Goal: Transaction & Acquisition: Purchase product/service

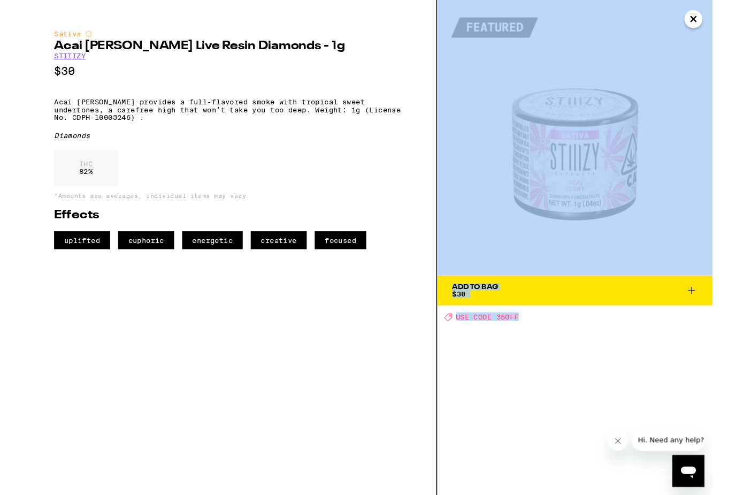
scroll to position [0, 6027]
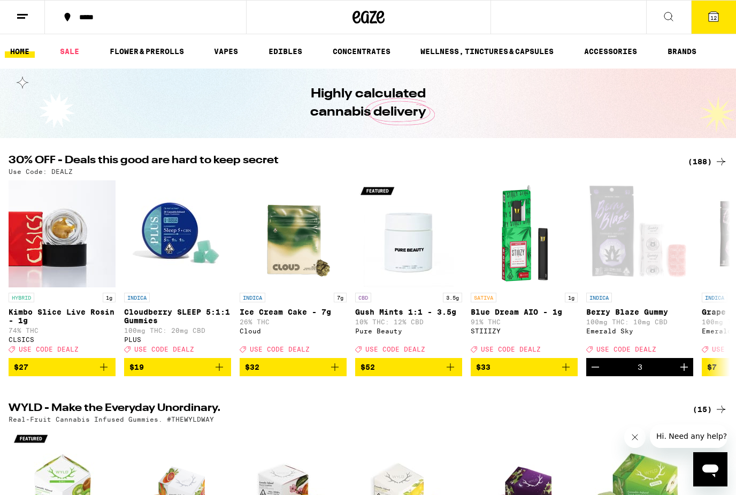
click at [702, 28] on button "12" at bounding box center [714, 17] width 45 height 33
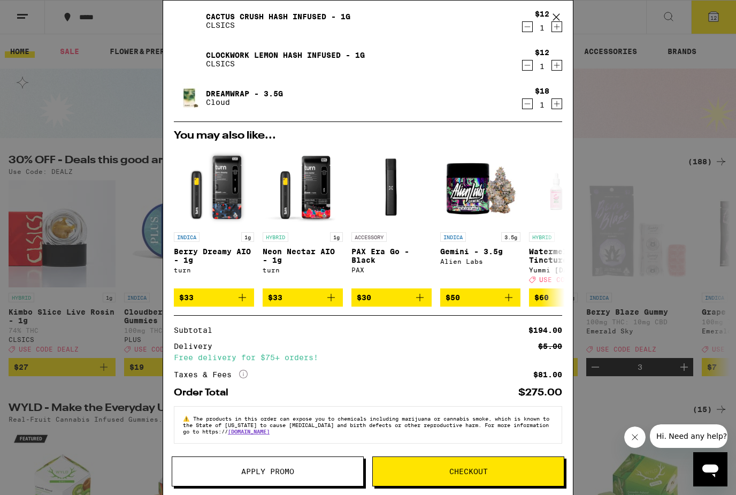
scroll to position [312, 0]
click at [624, 125] on div "Your Cart PAX Rosin: Pineapple Express - 1g PAX $55 1 Sour Watermelon Gummies E…" at bounding box center [368, 247] width 736 height 495
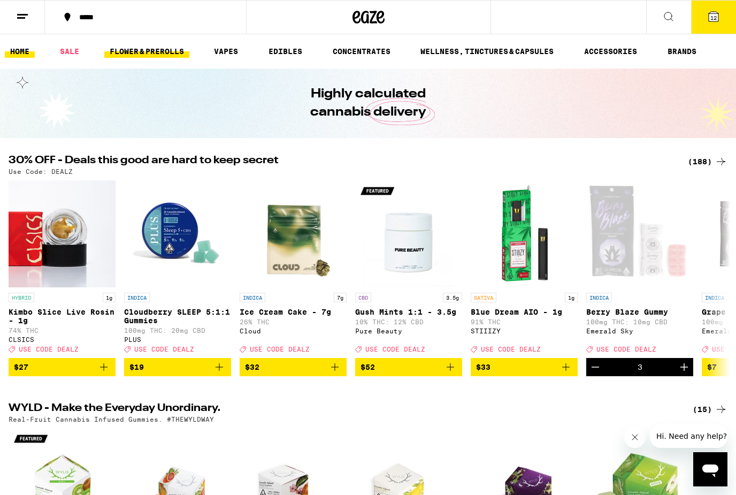
click at [161, 54] on link "FLOWER & PREROLLS" at bounding box center [146, 51] width 85 height 13
click at [138, 45] on link "FLOWER & PREROLLS" at bounding box center [146, 51] width 85 height 13
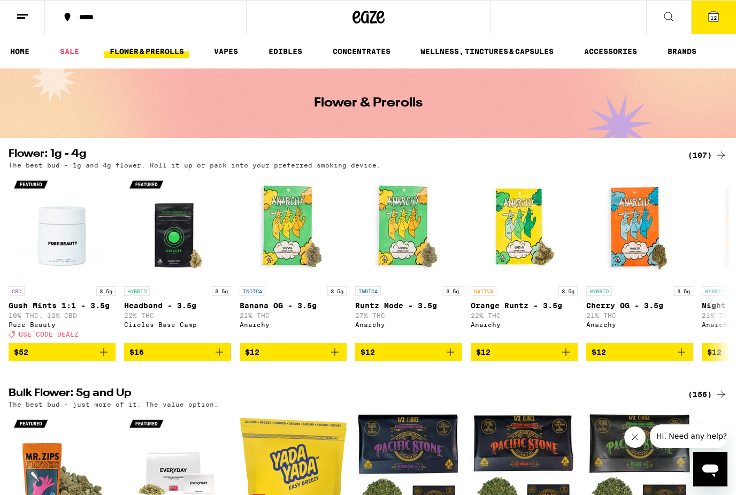
click at [318, 359] on span "$12" at bounding box center [293, 352] width 96 height 13
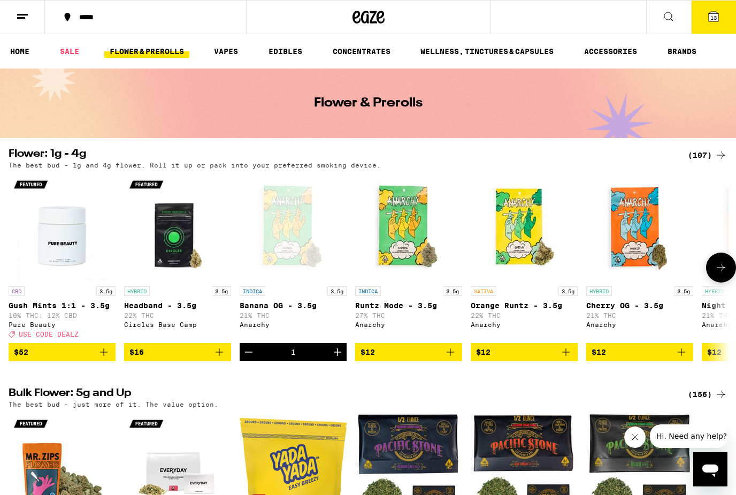
click at [650, 338] on div "HYBRID 3.5g Cherry OG - 3.5g 21% THC Anarchy" at bounding box center [640, 311] width 107 height 51
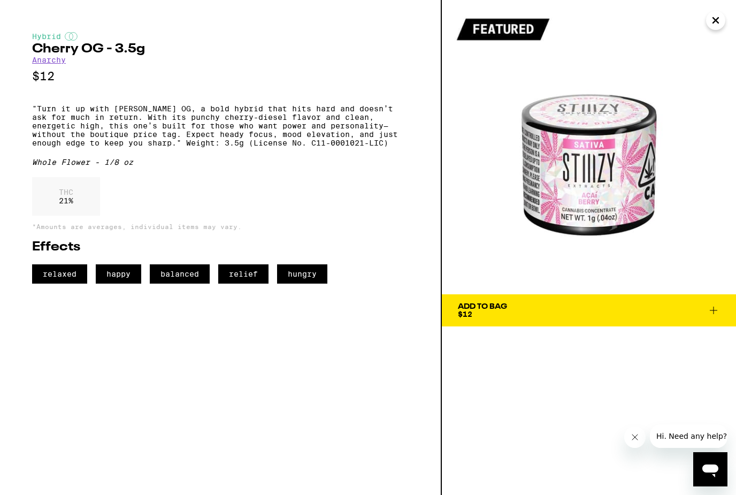
scroll to position [0, 105]
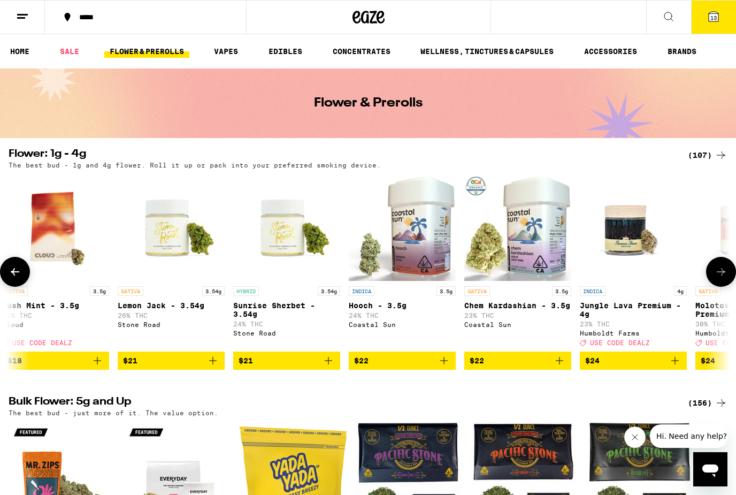
scroll to position [0, 1510]
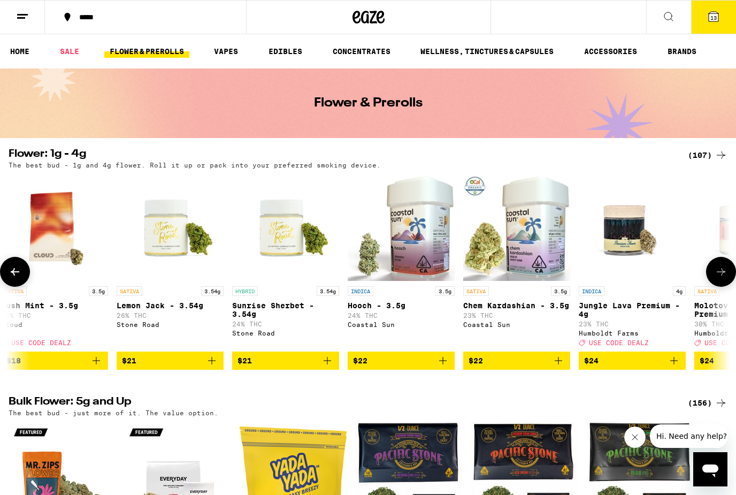
click at [535, 367] on span "$22" at bounding box center [517, 360] width 96 height 13
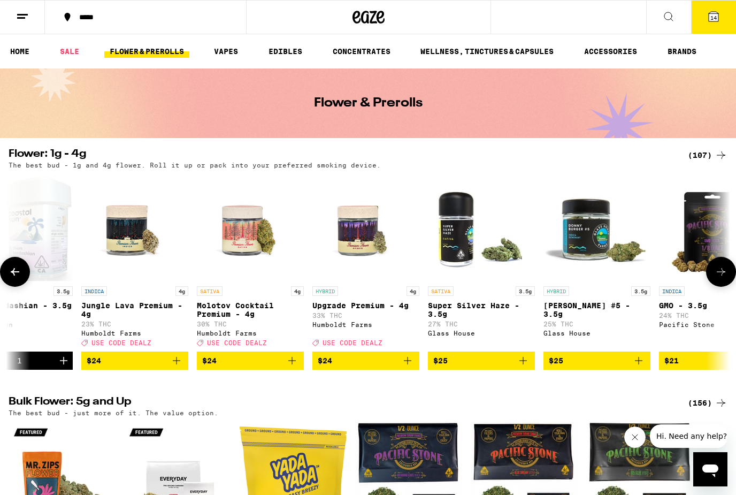
scroll to position [0, 2009]
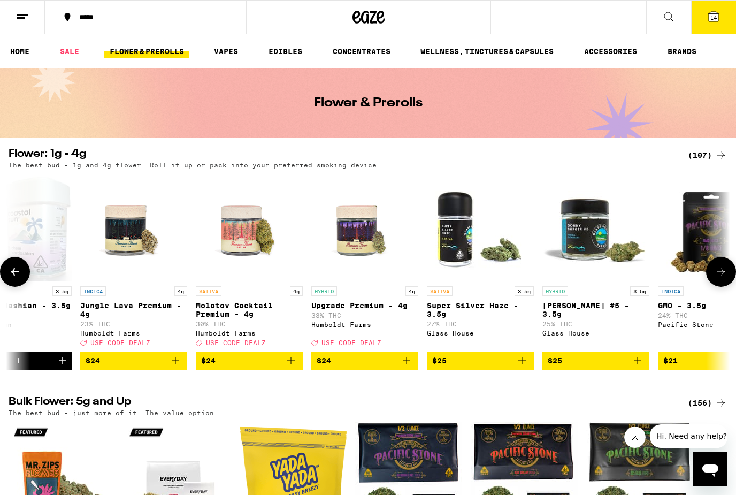
click at [501, 367] on span "$25" at bounding box center [480, 360] width 96 height 13
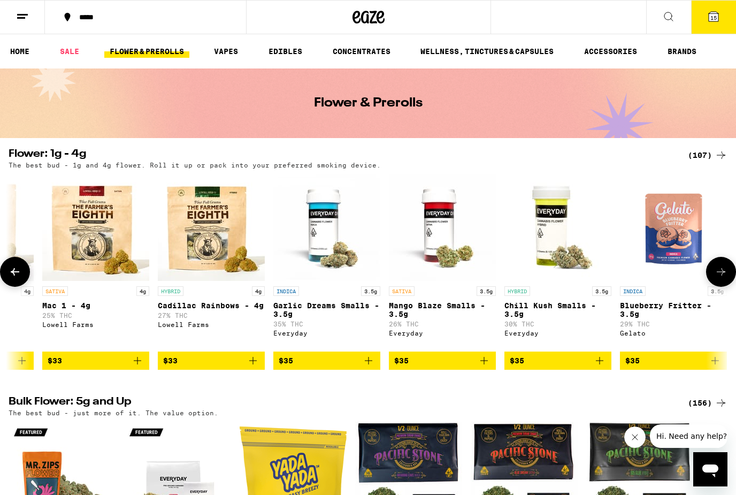
scroll to position [0, 3664]
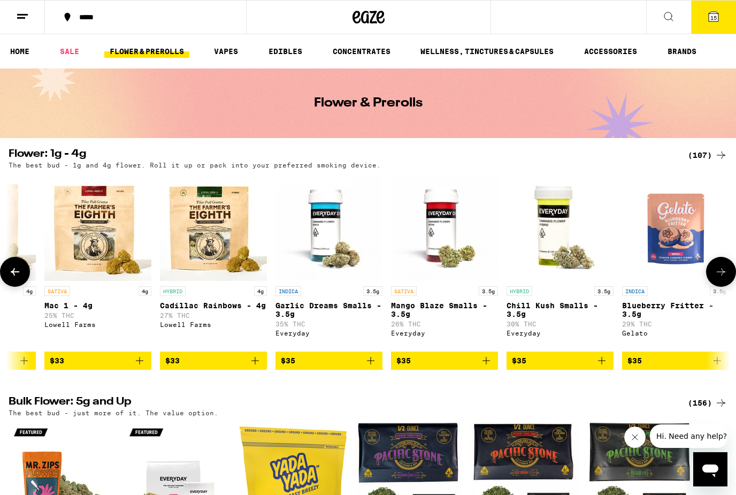
click at [430, 367] on span "$35" at bounding box center [445, 360] width 96 height 13
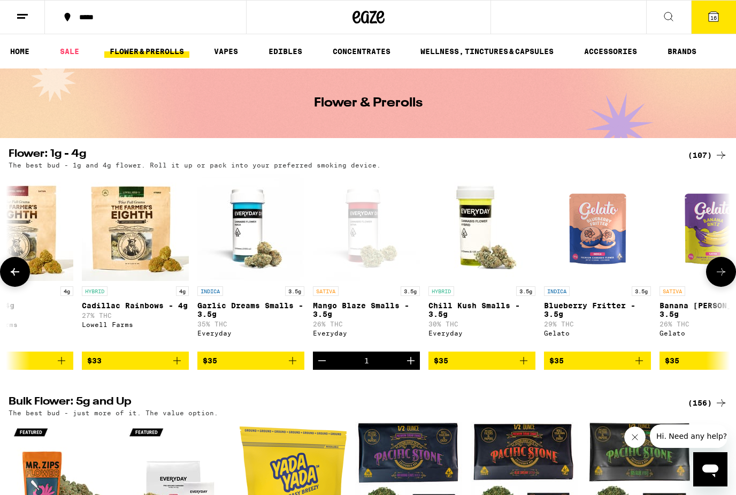
scroll to position [0, 3740]
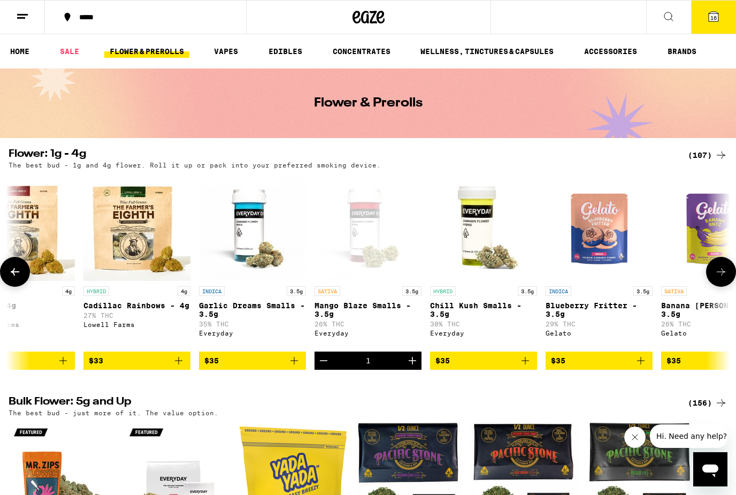
click at [336, 362] on div "1" at bounding box center [368, 361] width 107 height 18
click at [332, 370] on button "Decrement" at bounding box center [324, 361] width 18 height 18
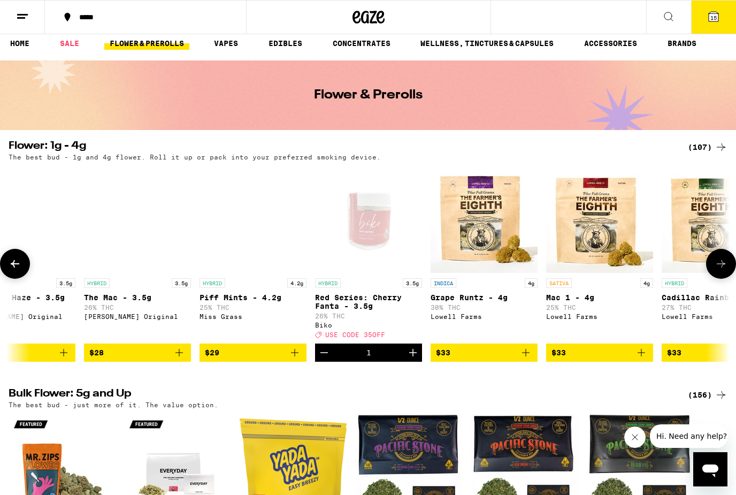
scroll to position [0, 3162]
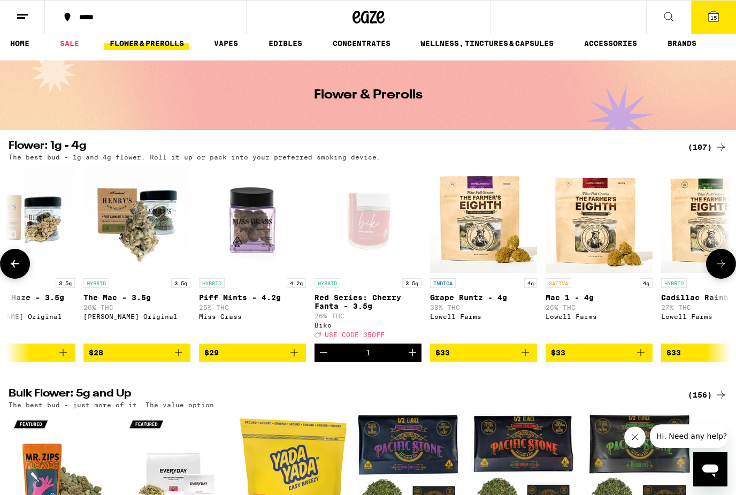
click at [530, 358] on icon "Add to bag" at bounding box center [525, 352] width 13 height 13
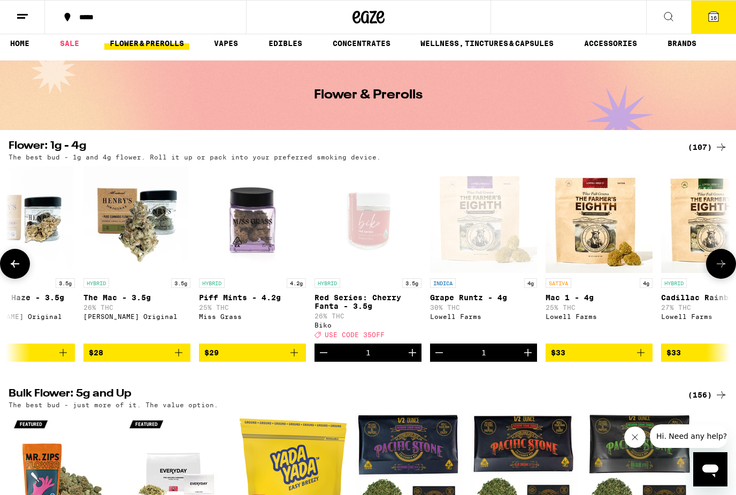
click at [717, 25] on button "16" at bounding box center [714, 17] width 45 height 33
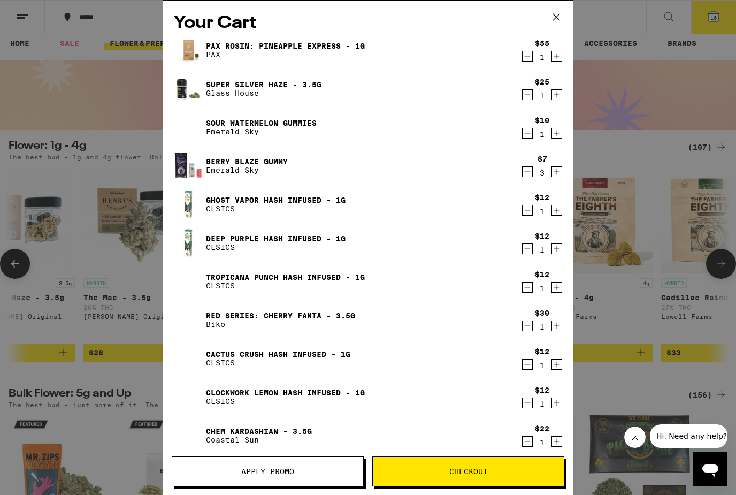
click at [193, 60] on img at bounding box center [189, 50] width 30 height 30
click at [202, 42] on img at bounding box center [189, 50] width 30 height 30
click at [197, 45] on img at bounding box center [189, 50] width 30 height 30
click at [281, 49] on link "PAX Rosin: Pineapple Express - 1g" at bounding box center [285, 46] width 159 height 9
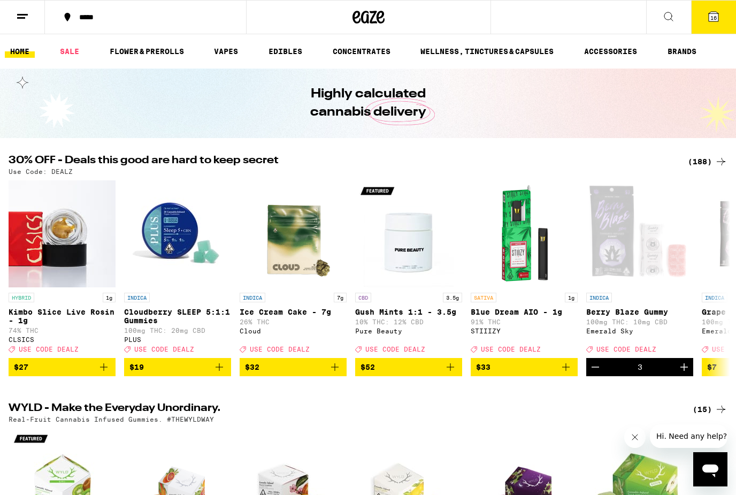
click at [711, 22] on icon at bounding box center [714, 16] width 13 height 13
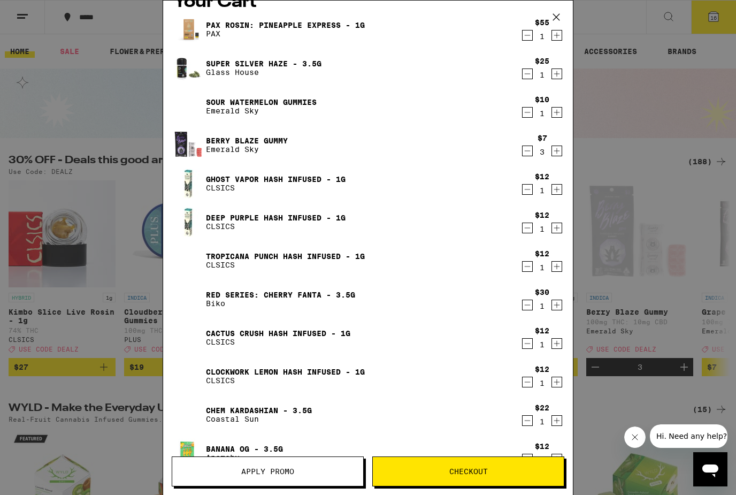
scroll to position [17, 0]
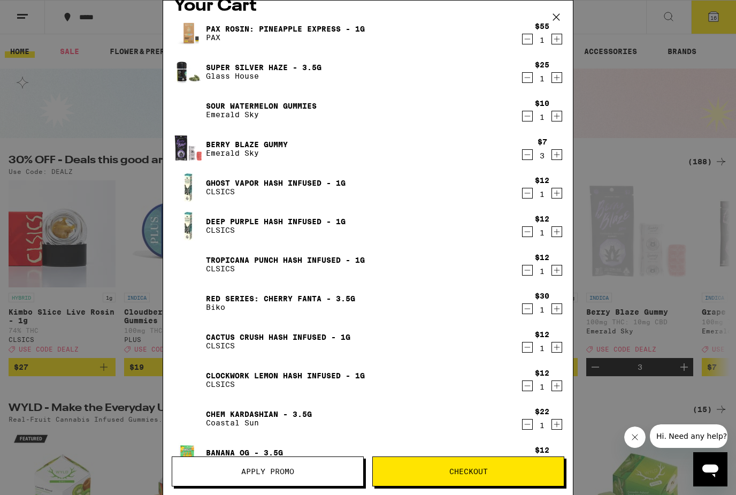
click at [534, 113] on div "$10 1" at bounding box center [542, 110] width 40 height 22
click at [529, 114] on icon "Decrement" at bounding box center [528, 116] width 10 height 13
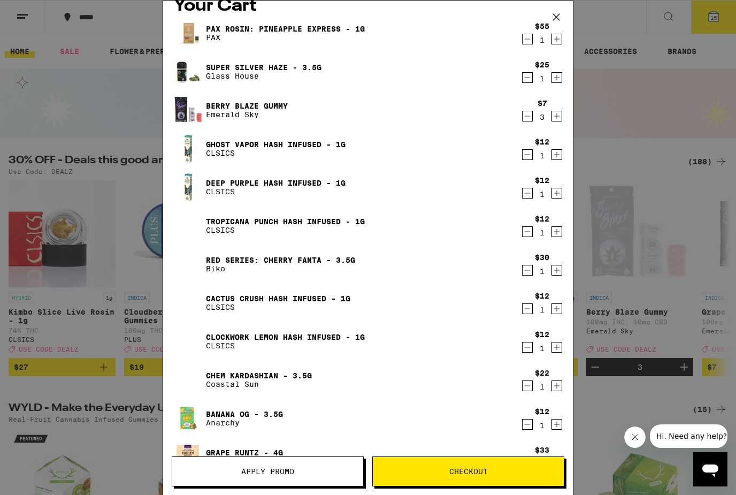
click at [530, 117] on icon "Decrement" at bounding box center [528, 116] width 10 height 13
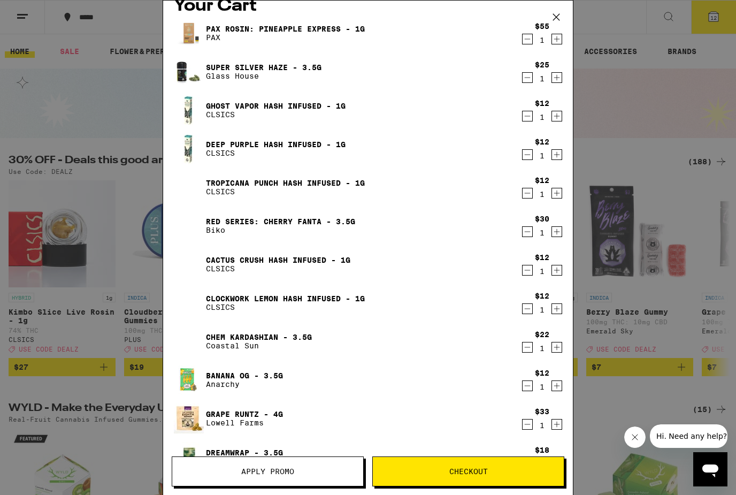
click at [530, 191] on icon "Decrement" at bounding box center [528, 193] width 10 height 13
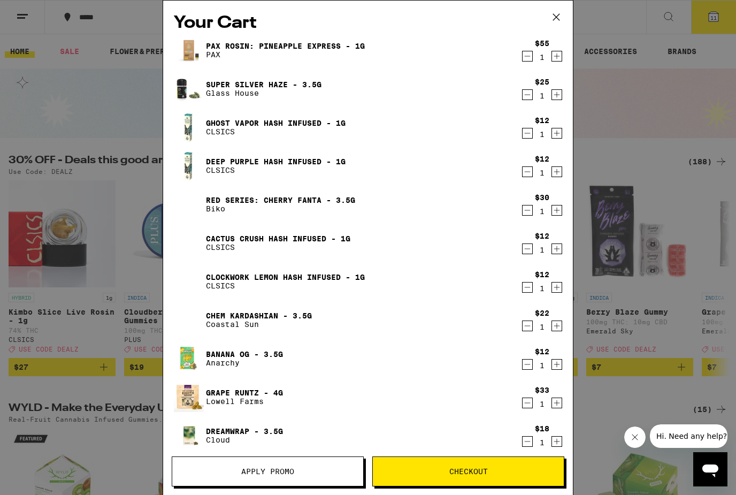
scroll to position [0, 0]
click at [202, 55] on img at bounding box center [189, 50] width 30 height 30
click at [192, 54] on img at bounding box center [189, 50] width 30 height 30
click at [559, 18] on icon at bounding box center [557, 17] width 16 height 16
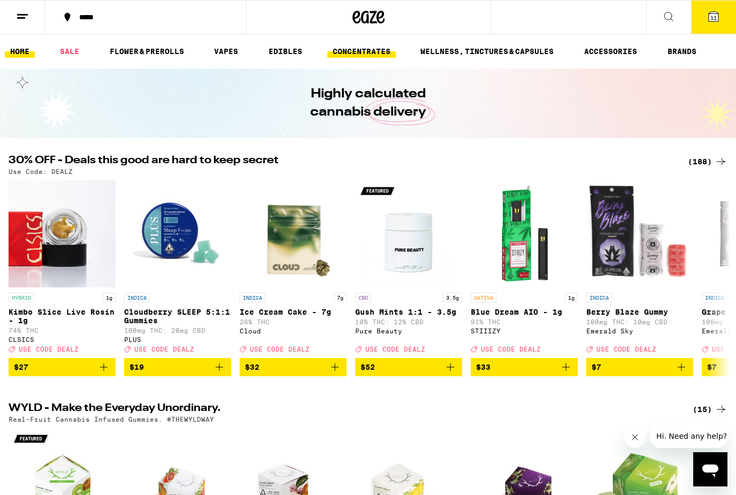
click at [344, 54] on link "CONCENTRATES" at bounding box center [362, 51] width 69 height 13
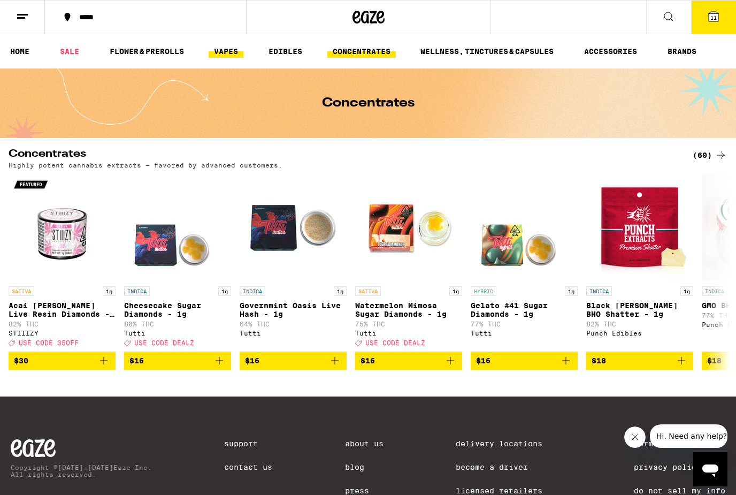
click at [238, 52] on link "VAPES" at bounding box center [226, 51] width 35 height 13
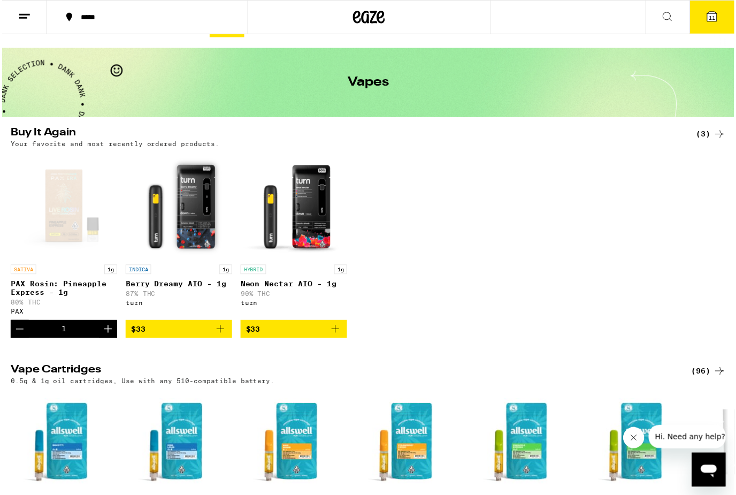
scroll to position [23, 0]
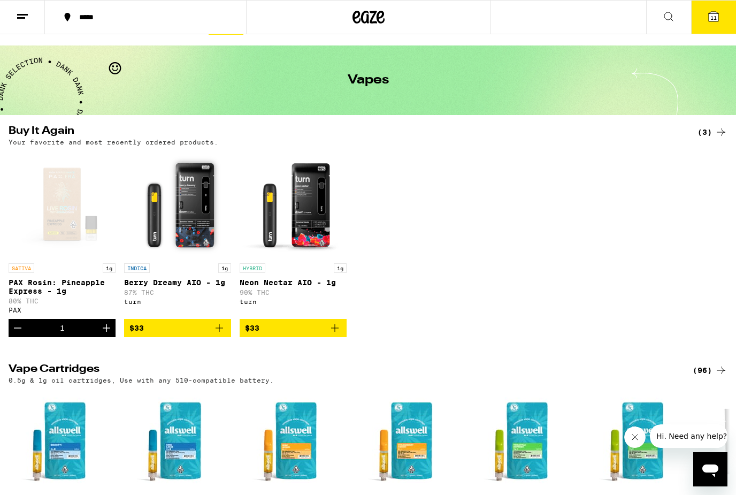
click at [407, 272] on div "SATIVA 1g PAX Rosin: Pineapple Express - 1g 80% THC PAX 1 INDICA 1g Berry Dream…" at bounding box center [368, 244] width 736 height 186
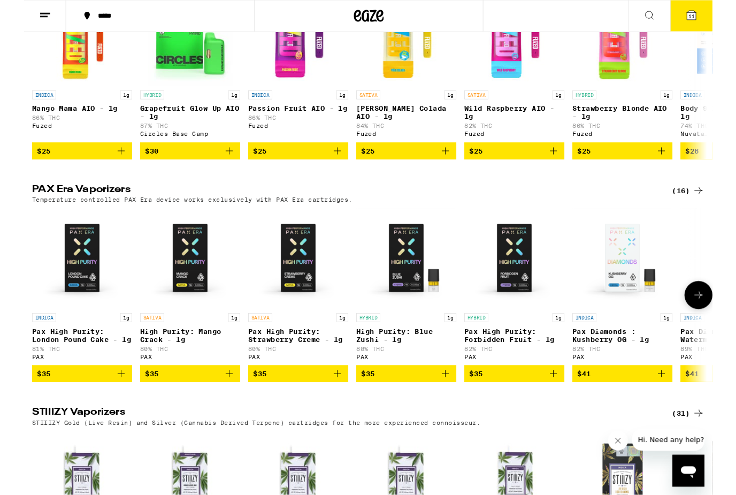
scroll to position [666, 0]
click at [716, 322] on icon at bounding box center [721, 315] width 13 height 13
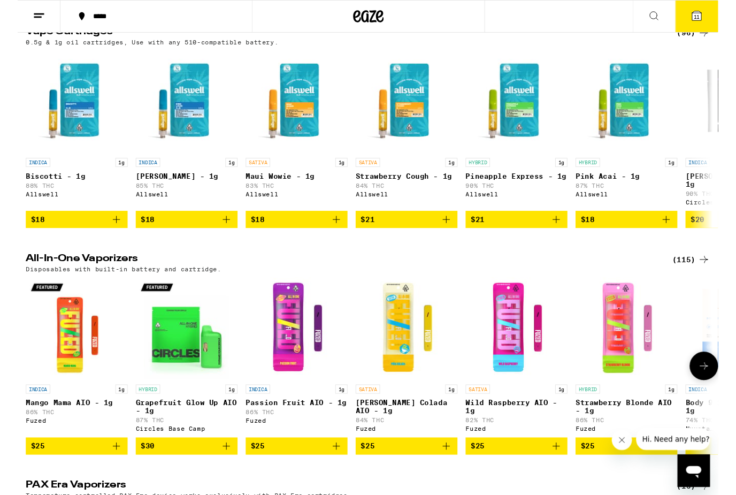
scroll to position [0, 0]
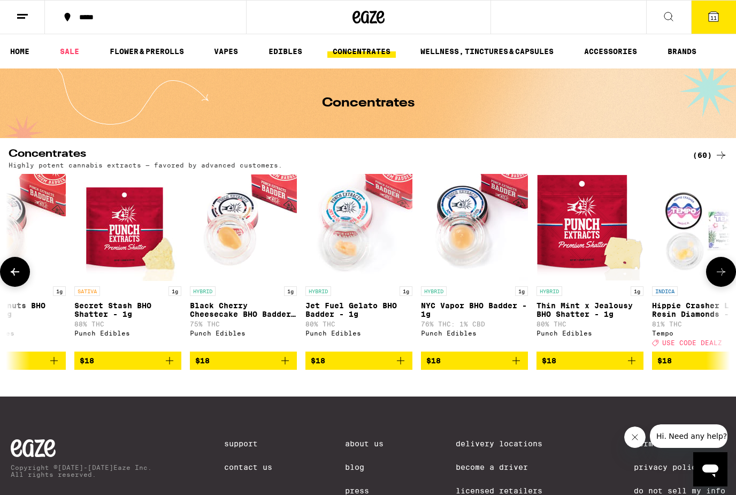
scroll to position [0, 1326]
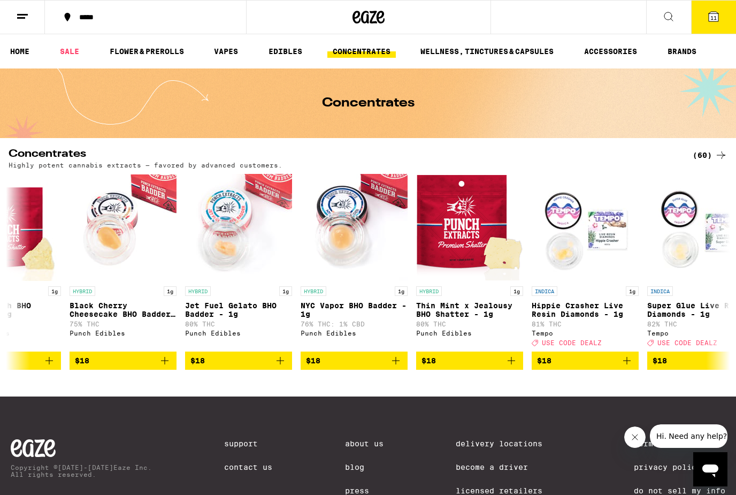
click at [708, 22] on icon at bounding box center [714, 16] width 13 height 13
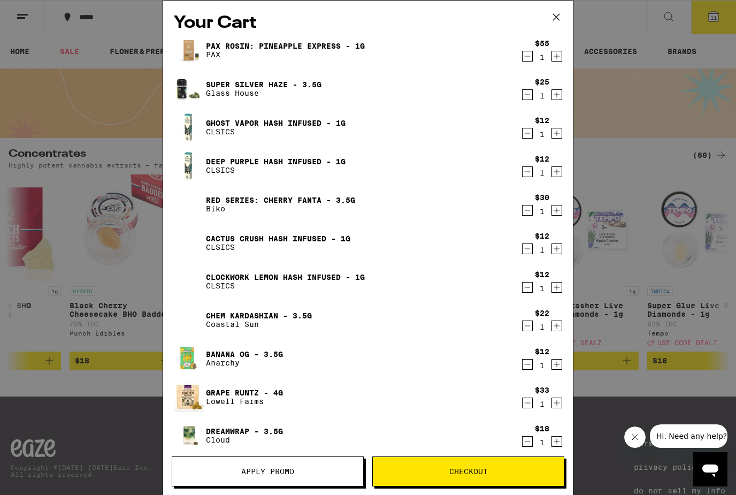
click at [526, 59] on icon "Decrement" at bounding box center [528, 56] width 10 height 13
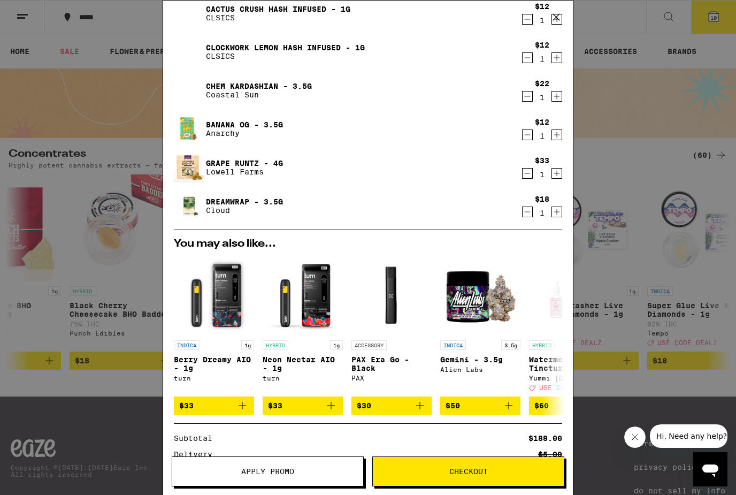
scroll to position [58, 0]
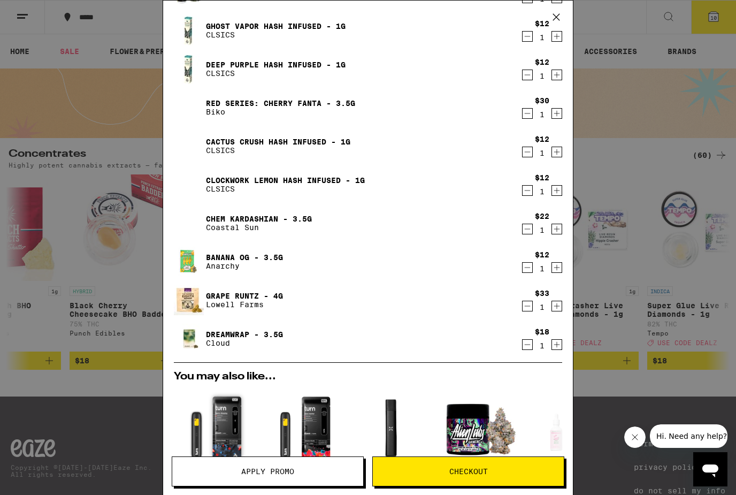
click at [527, 193] on icon "Decrement" at bounding box center [528, 190] width 10 height 13
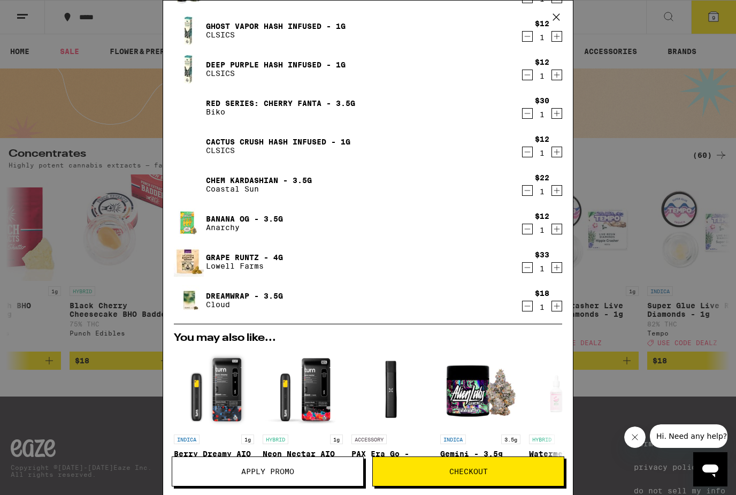
click at [192, 300] on img at bounding box center [189, 300] width 30 height 30
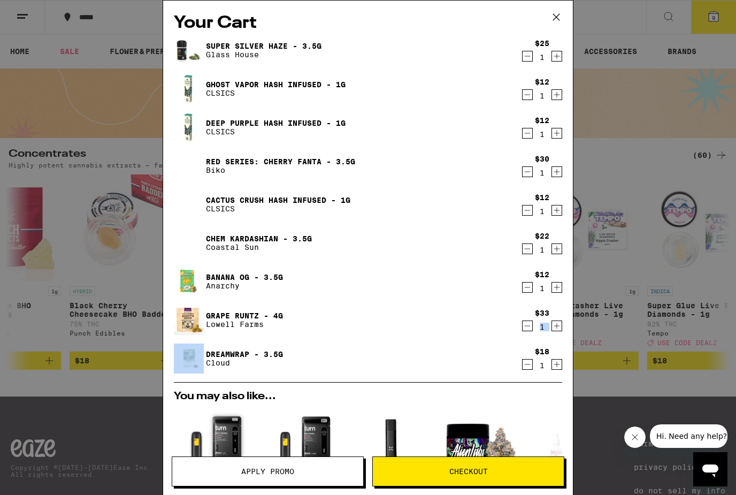
scroll to position [-51, 0]
click at [397, 168] on div "Red Series: Cherry Fanta - 3.5g Biko" at bounding box center [347, 166] width 347 height 30
click at [525, 364] on icon "Decrement" at bounding box center [528, 364] width 10 height 13
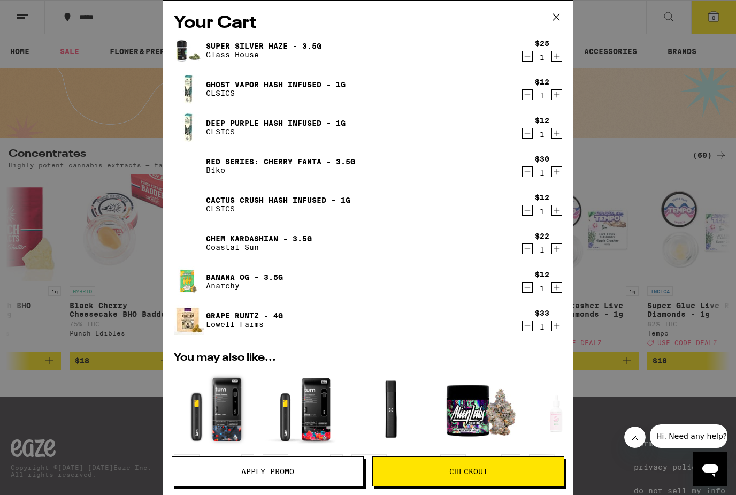
click at [526, 173] on icon "Decrement" at bounding box center [528, 171] width 10 height 13
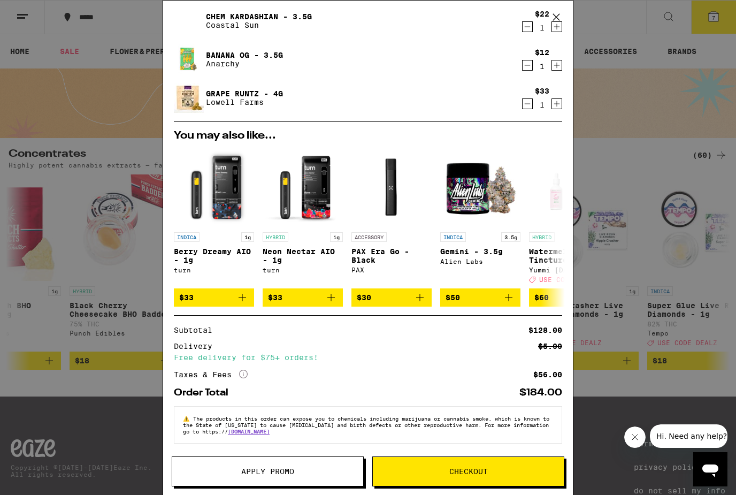
scroll to position [196, 0]
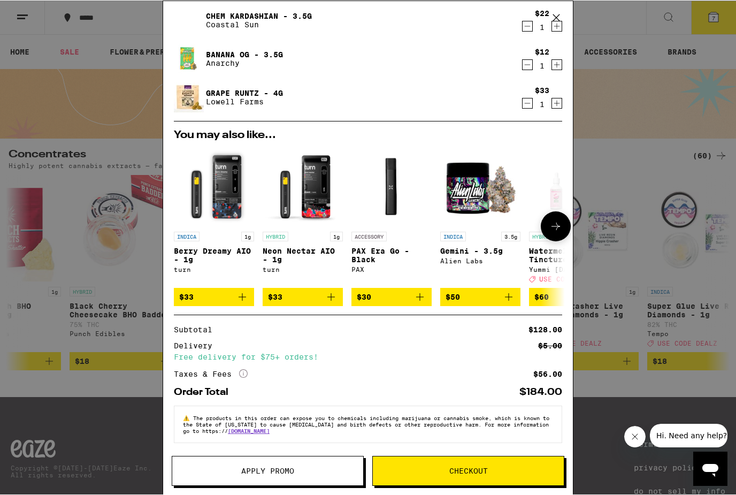
click at [183, 256] on div "INDICA 1g Berry Dreamy AIO - 1g turn" at bounding box center [214, 256] width 80 height 51
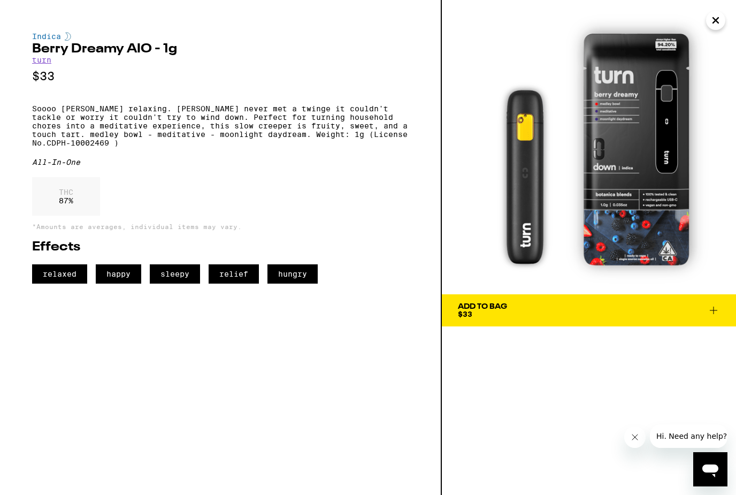
click at [183, 257] on div "Indica Berry Dreamy AIO - 1g turn $33 Soooo berry relaxing. Berry Dreamy never …" at bounding box center [220, 158] width 377 height 252
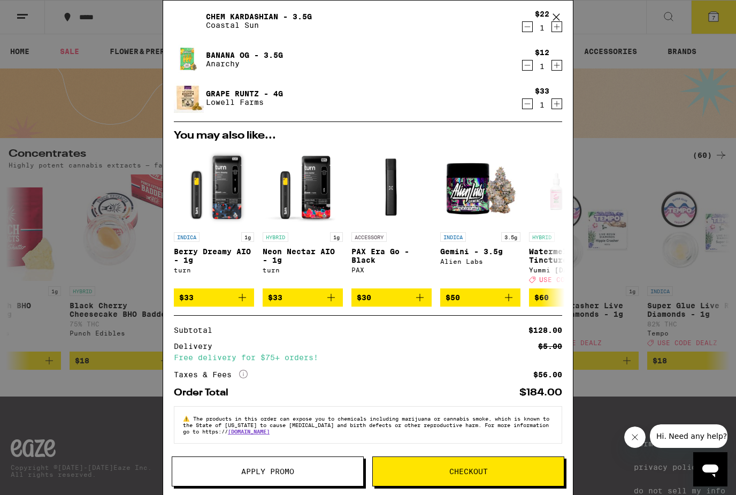
scroll to position [196, 0]
click at [71, 447] on div "Your Cart Super Silver Haze - 3.5g Glass House $25 1 Ghost Vapor Hash Infused -…" at bounding box center [368, 247] width 736 height 495
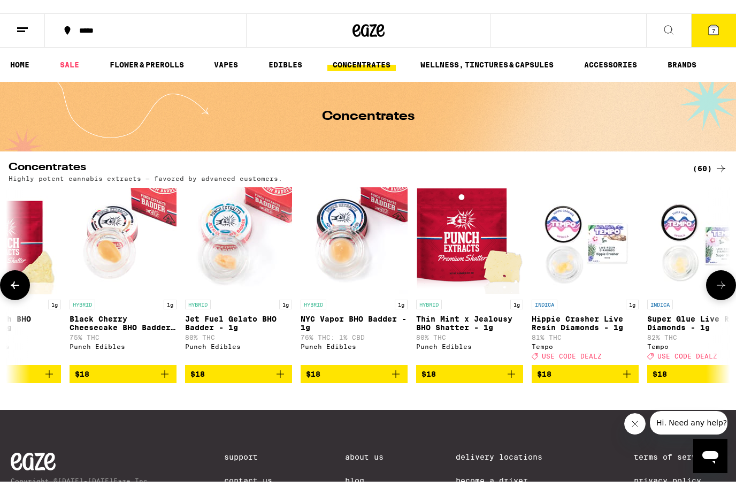
click at [270, 367] on span "$18" at bounding box center [239, 360] width 96 height 13
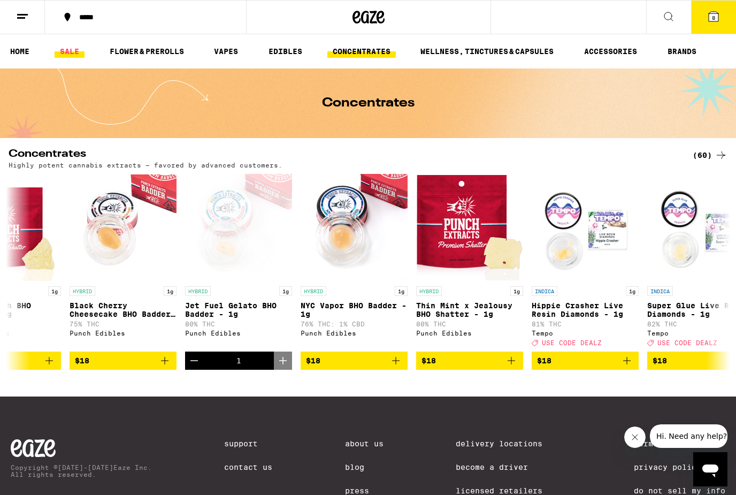
click at [63, 54] on link "SALE" at bounding box center [70, 51] width 30 height 13
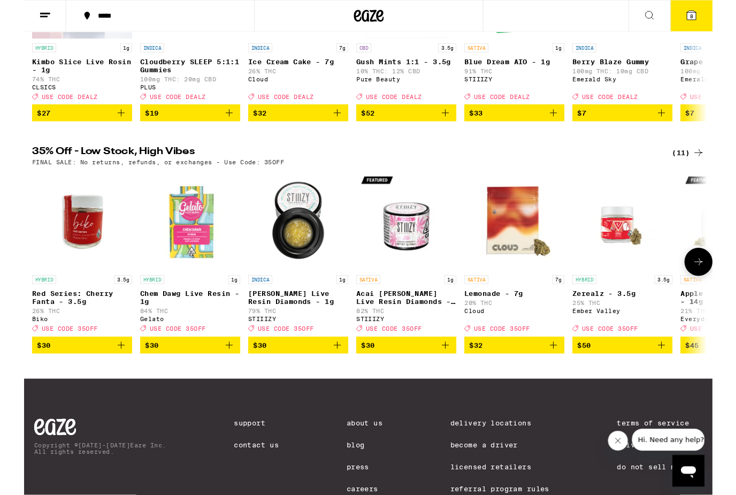
scroll to position [240, 0]
click at [705, 17] on button "8" at bounding box center [714, 17] width 45 height 33
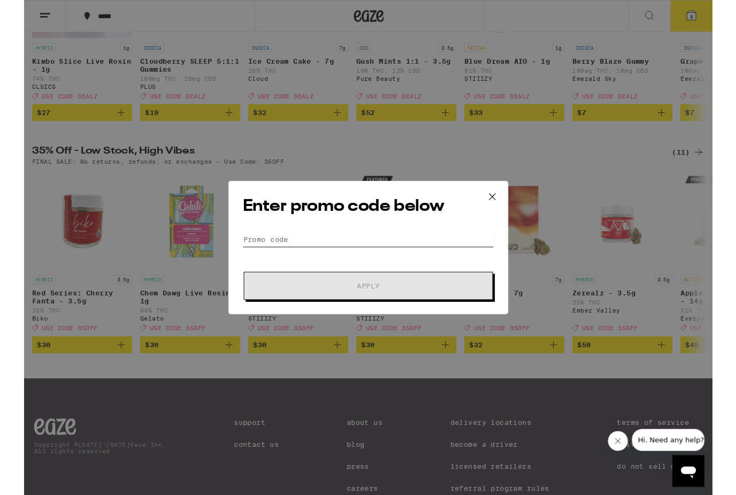
click at [280, 255] on input "Promo Code" at bounding box center [368, 256] width 269 height 16
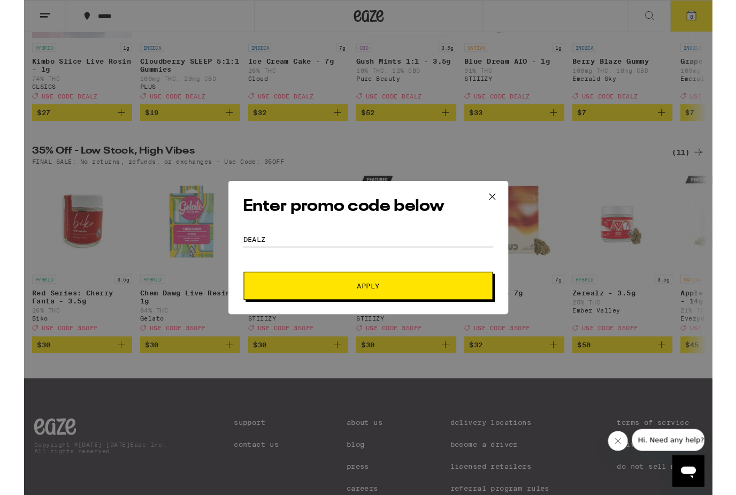
type input "Dealz"
click at [299, 295] on button "Apply" at bounding box center [368, 306] width 267 height 30
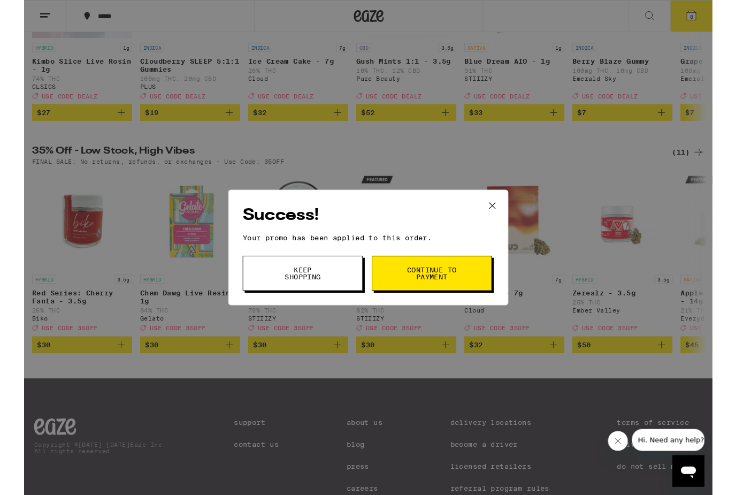
click at [398, 294] on button "Continue to payment" at bounding box center [436, 291] width 128 height 37
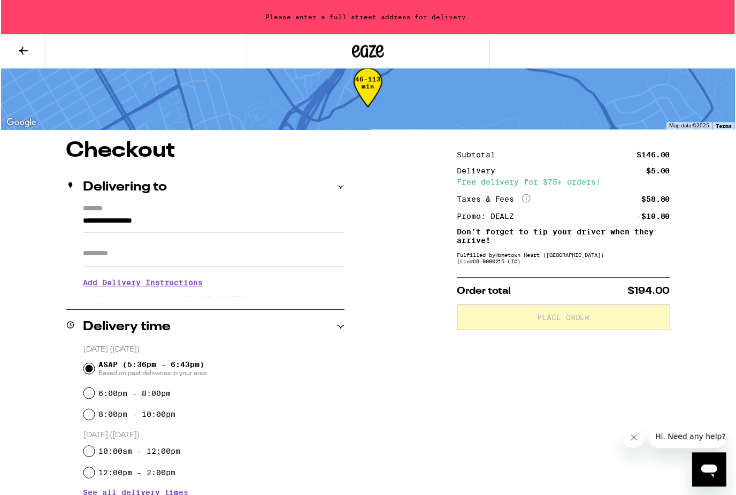
scroll to position [25, 0]
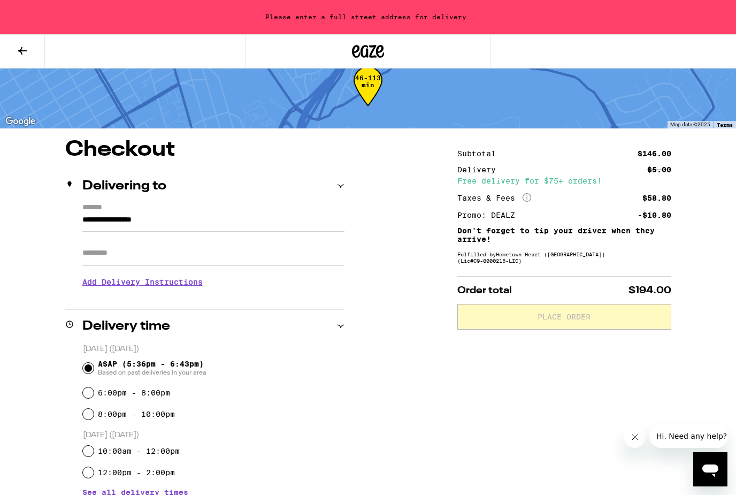
click at [350, 13] on div "Please enter a full street address for delivery." at bounding box center [368, 17] width 736 height 34
click at [141, 149] on h1 "Checkout" at bounding box center [204, 149] width 279 height 21
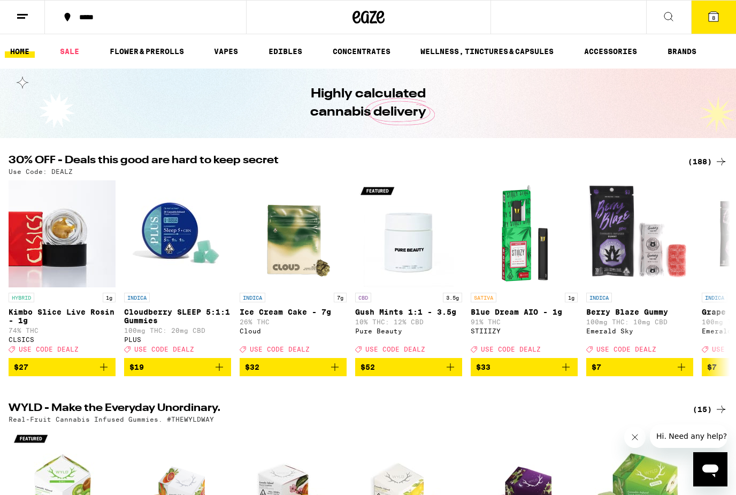
click at [713, 19] on span "8" at bounding box center [713, 17] width 3 height 6
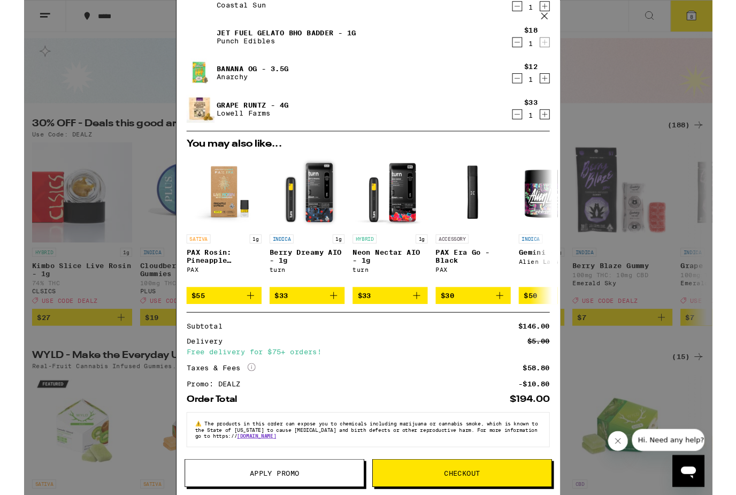
scroll to position [5, 0]
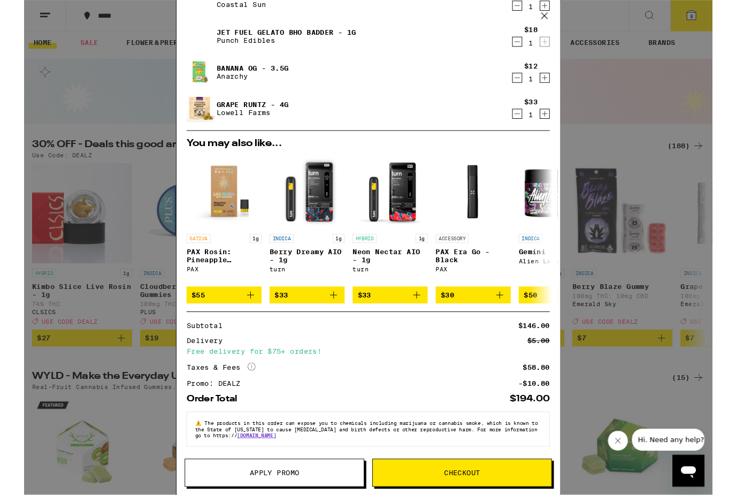
click at [65, 47] on div "Your Cart Super Silver Haze - 3.5g Glass House $25 1 Ghost Vapor Hash Infused -…" at bounding box center [368, 264] width 736 height 529
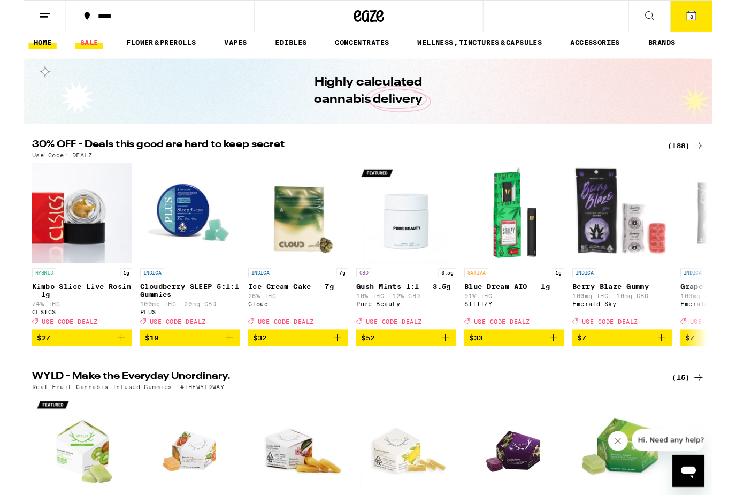
click at [79, 44] on link "SALE" at bounding box center [70, 45] width 30 height 13
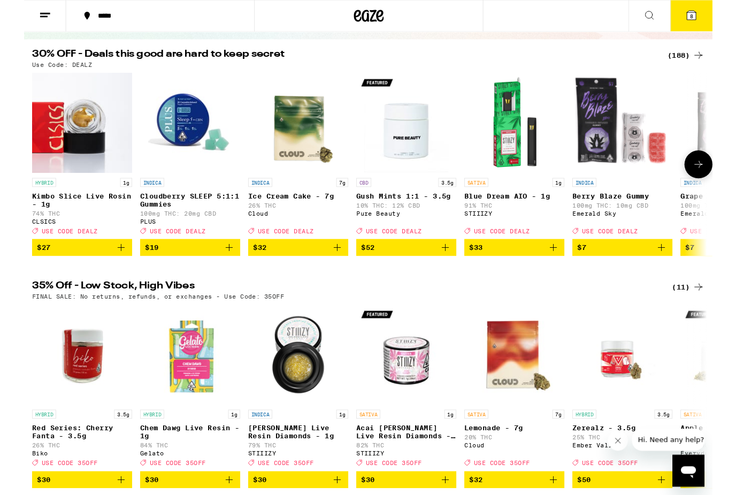
scroll to position [100, 0]
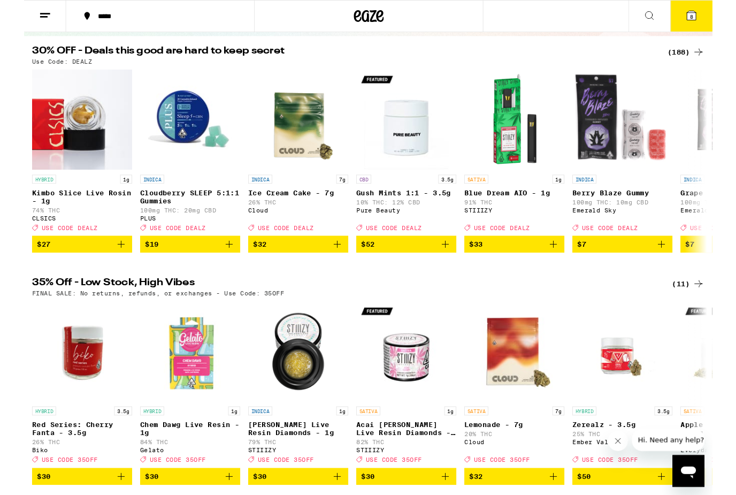
click at [711, 21] on icon at bounding box center [714, 17] width 10 height 10
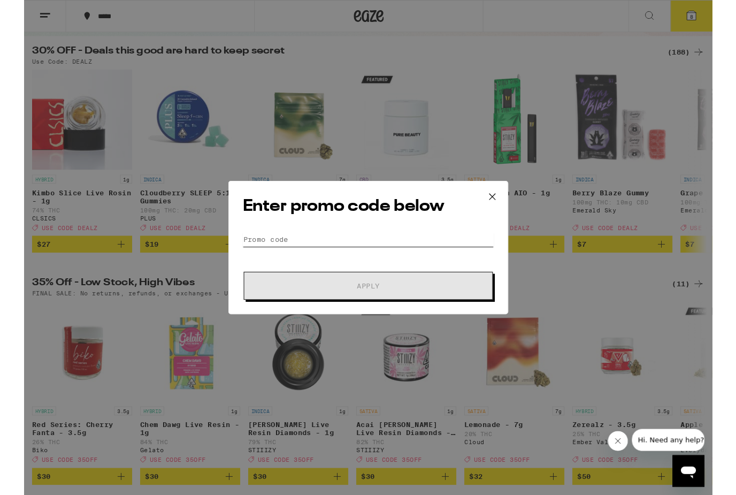
click at [307, 255] on input "Promo Code" at bounding box center [368, 256] width 269 height 16
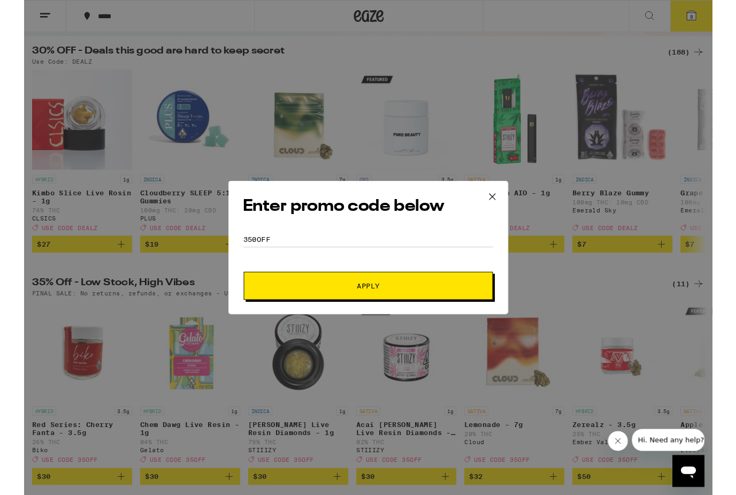
click at [302, 305] on span "Apply" at bounding box center [368, 305] width 193 height 7
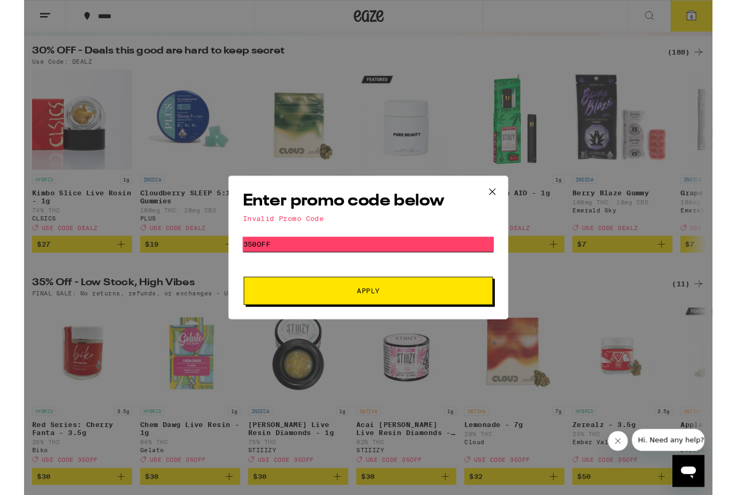
click at [346, 261] on input "350OFF" at bounding box center [368, 261] width 269 height 16
click at [340, 263] on input "350OFF" at bounding box center [368, 261] width 269 height 16
click at [368, 313] on button "Apply" at bounding box center [368, 311] width 267 height 30
type input "35oFF"
click at [368, 313] on button "Apply" at bounding box center [368, 311] width 267 height 30
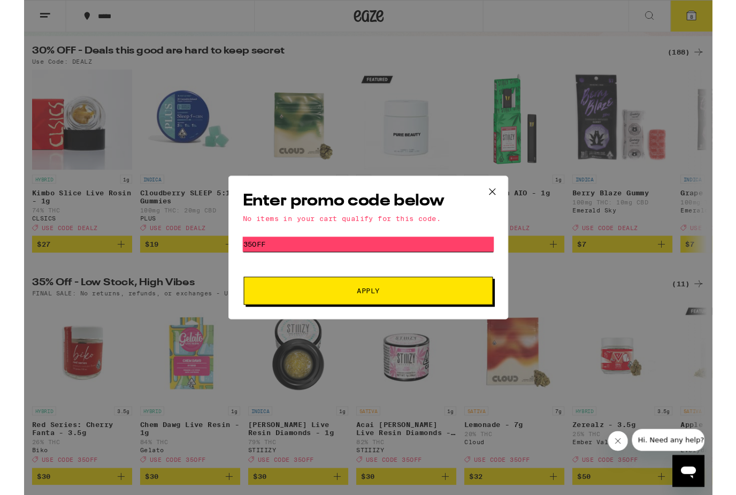
click at [298, 261] on input "35oFF" at bounding box center [368, 261] width 269 height 16
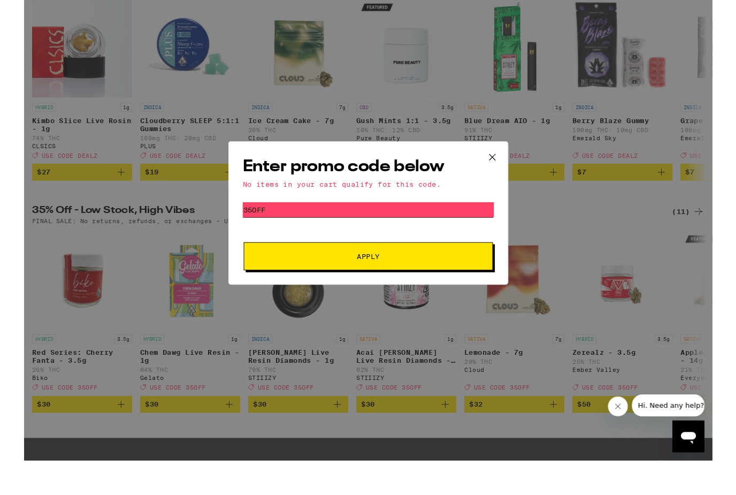
scroll to position [140, 0]
click at [271, 253] on input "35oFF" at bounding box center [368, 261] width 269 height 16
click at [163, 411] on div "Enter promo code below No items in your cart qualify for this code. Promo Code …" at bounding box center [368, 264] width 736 height 529
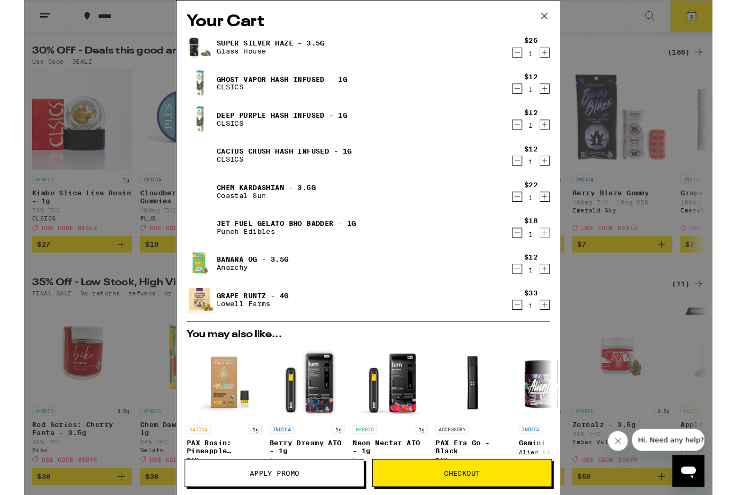
click at [104, 439] on div "Your Cart Super Silver Haze - 3.5g Glass House $25 1 Ghost Vapor Hash Infused -…" at bounding box center [368, 264] width 736 height 529
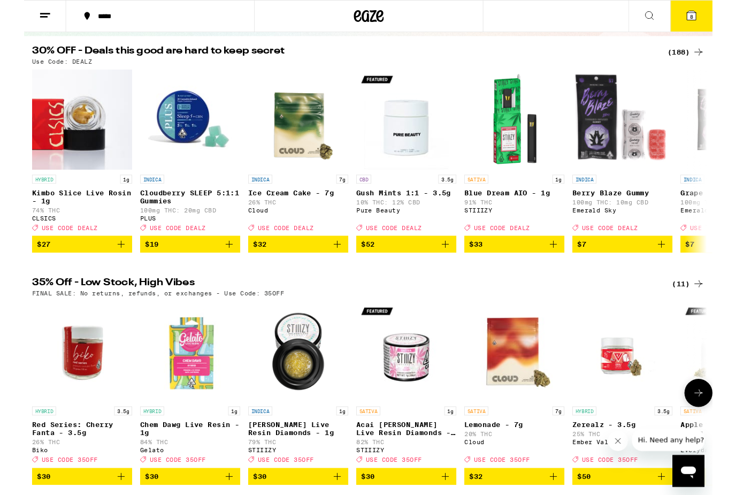
click at [149, 495] on span "USE CODE 35OFF" at bounding box center [164, 491] width 60 height 7
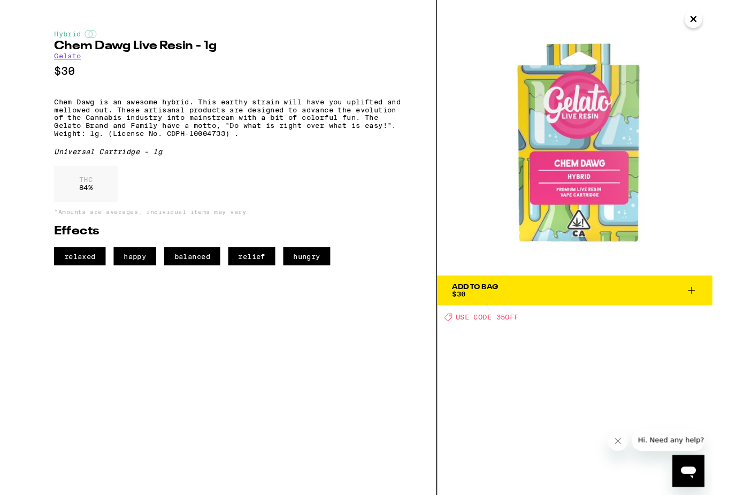
click at [478, 339] on span "USE CODE 35OFF" at bounding box center [495, 339] width 67 height 9
click at [507, 338] on span "USE CODE 35OFF" at bounding box center [495, 339] width 67 height 9
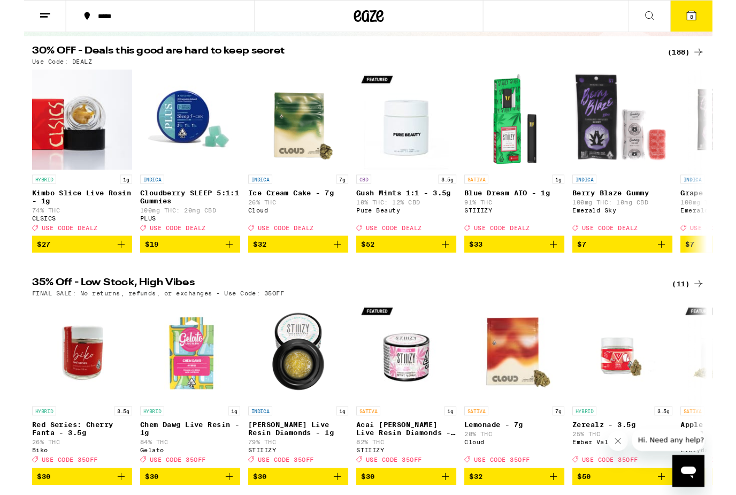
click at [711, 15] on icon at bounding box center [714, 17] width 10 height 10
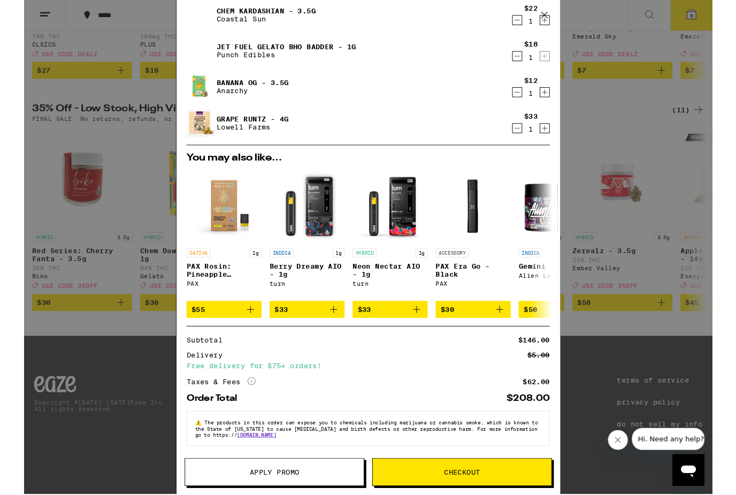
scroll to position [201, 0]
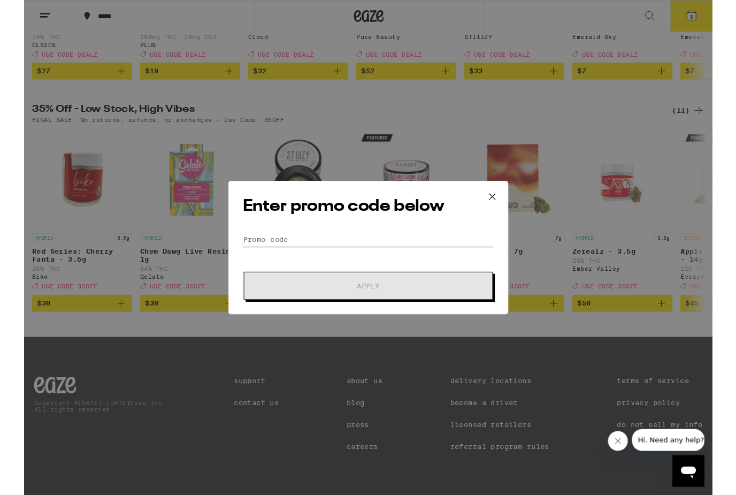
click at [291, 255] on input "Promo Code" at bounding box center [368, 256] width 269 height 16
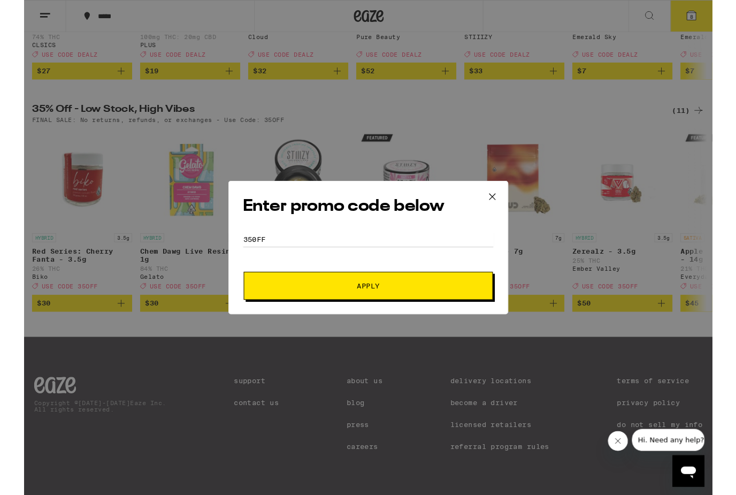
click at [264, 307] on button "Apply" at bounding box center [368, 306] width 267 height 30
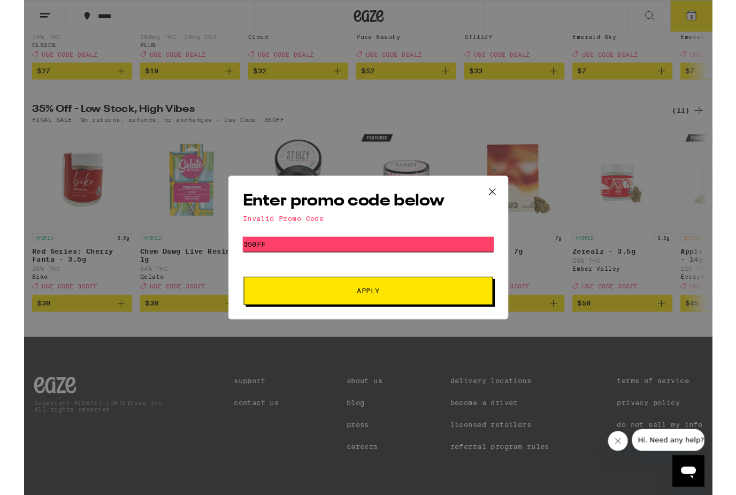
click at [277, 262] on input "350ff" at bounding box center [368, 261] width 269 height 16
click at [307, 315] on span "Apply" at bounding box center [368, 310] width 193 height 7
click at [308, 262] on input "35off" at bounding box center [368, 261] width 269 height 16
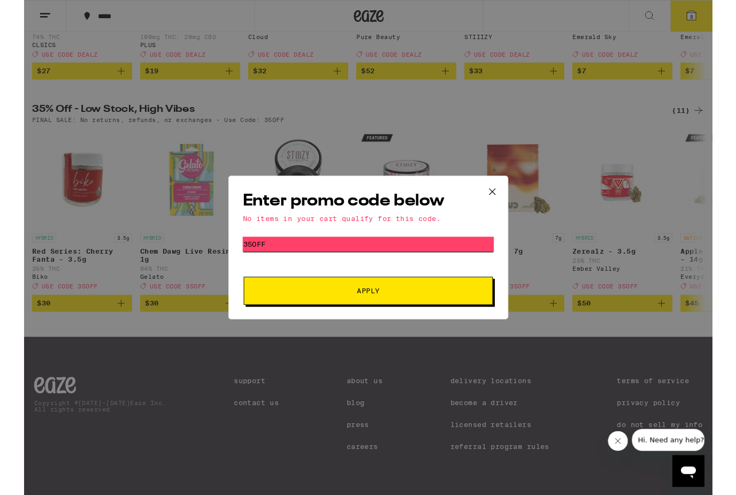
click at [308, 262] on input "35off" at bounding box center [368, 261] width 269 height 16
type input "Dealz"
click at [368, 313] on button "Apply" at bounding box center [368, 311] width 267 height 30
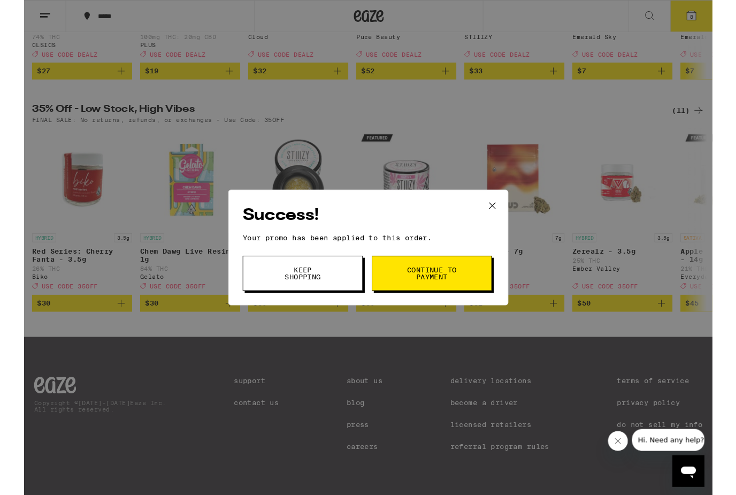
click at [411, 294] on span "Continue to payment" at bounding box center [436, 292] width 55 height 15
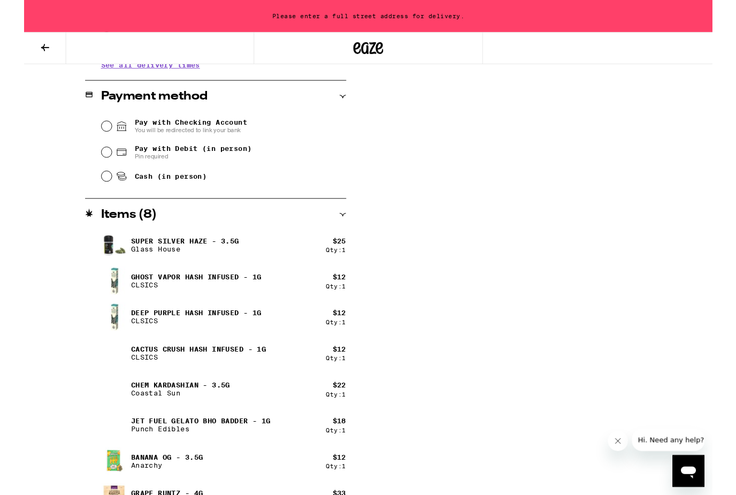
scroll to position [474, 0]
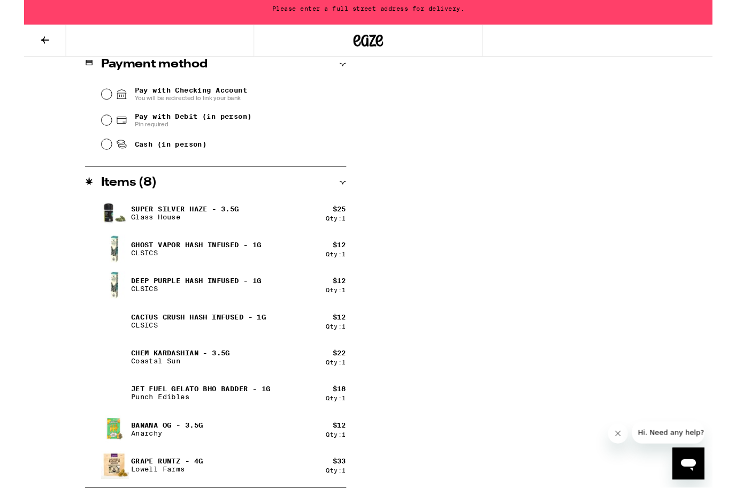
click at [395, 382] on div "**********" at bounding box center [368, 109] width 736 height 839
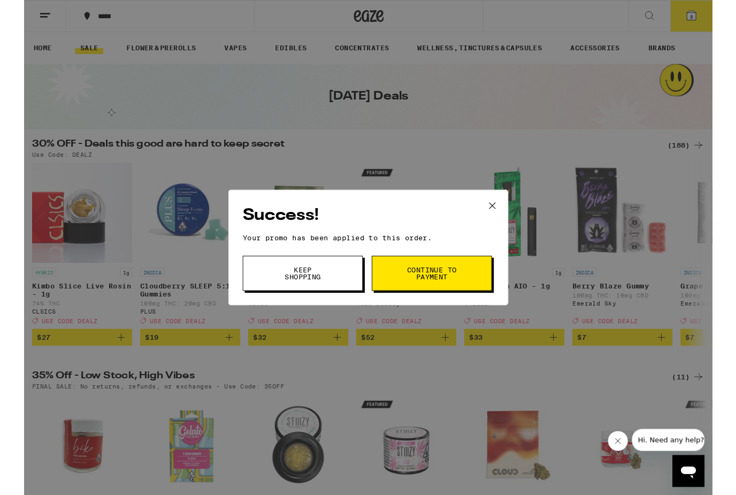
click at [338, 305] on button "Keep Shopping" at bounding box center [298, 291] width 128 height 37
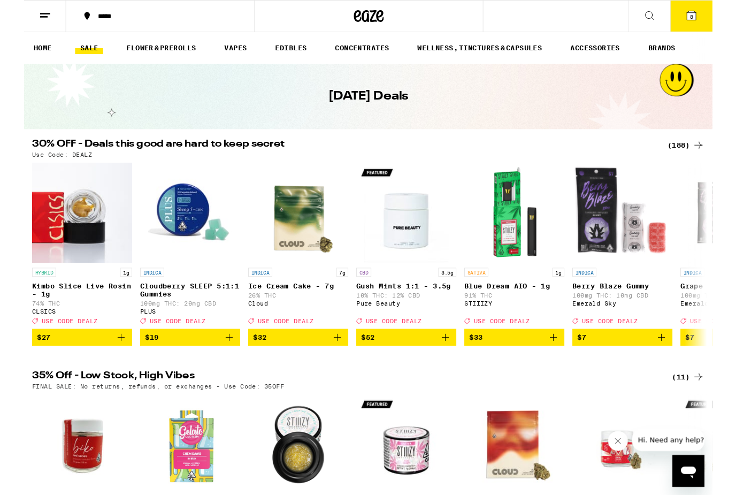
click at [712, 24] on button "8" at bounding box center [714, 17] width 45 height 33
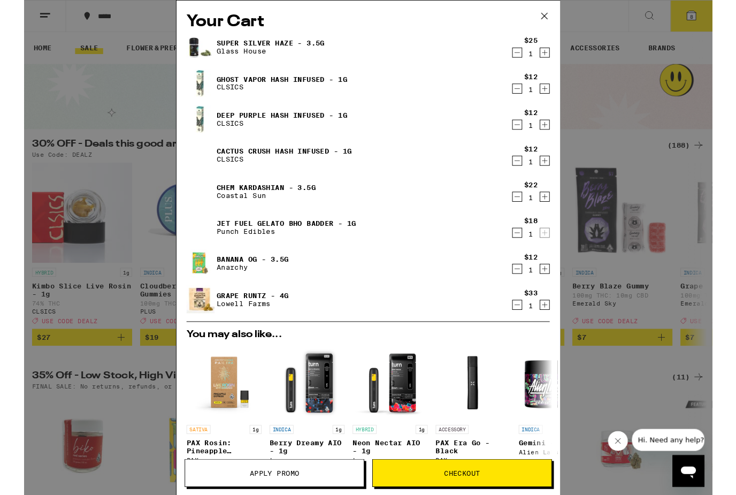
click at [531, 328] on icon "Decrement" at bounding box center [528, 326] width 10 height 13
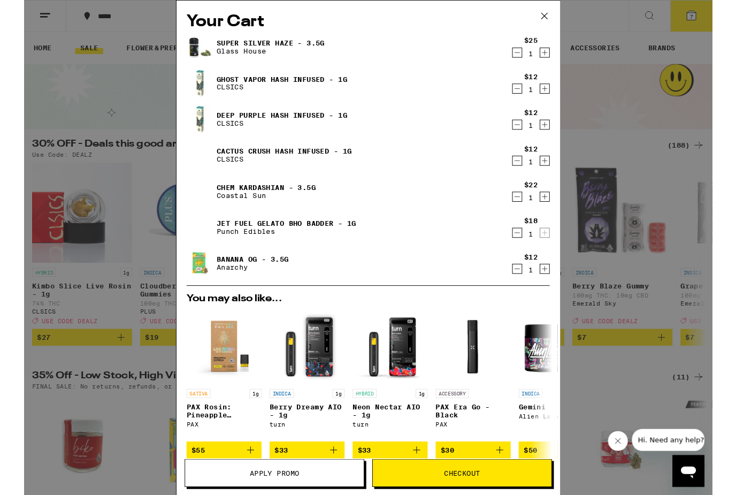
click at [528, 287] on icon "Decrement" at bounding box center [528, 287] width 6 height 0
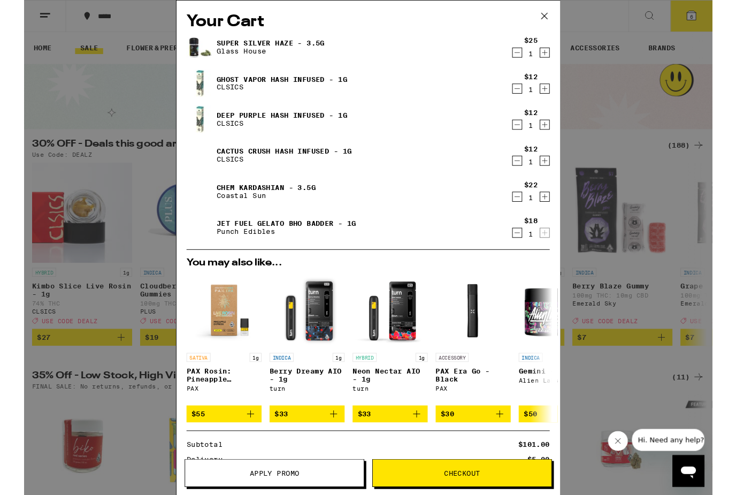
click at [528, 252] on icon "Decrement" at bounding box center [528, 248] width 10 height 13
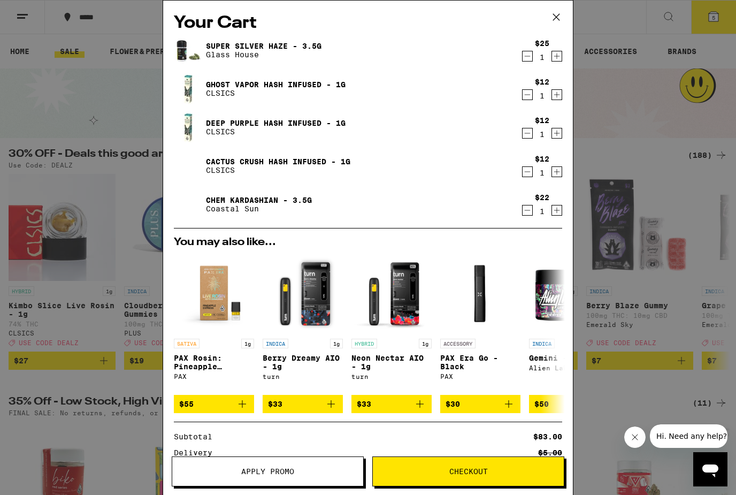
click at [525, 97] on icon "Decrement" at bounding box center [528, 94] width 10 height 13
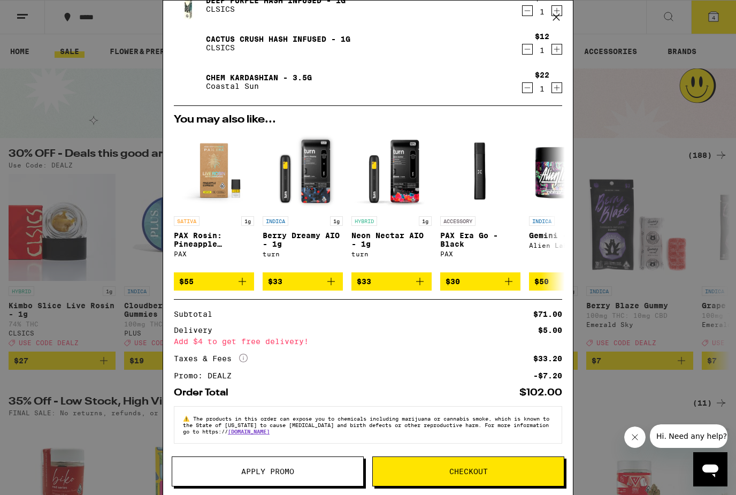
click at [126, 399] on div "Your Cart Super Silver Haze - 3.5g Glass House $25 1 Deep Purple Hash Infused -…" at bounding box center [368, 247] width 736 height 495
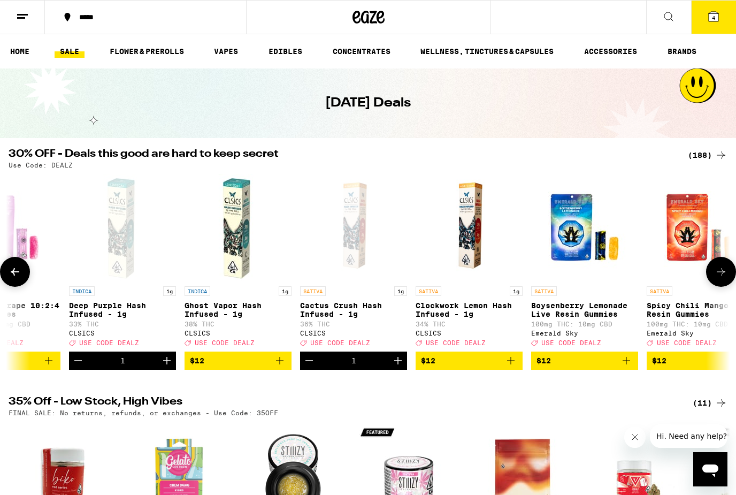
scroll to position [0, 1446]
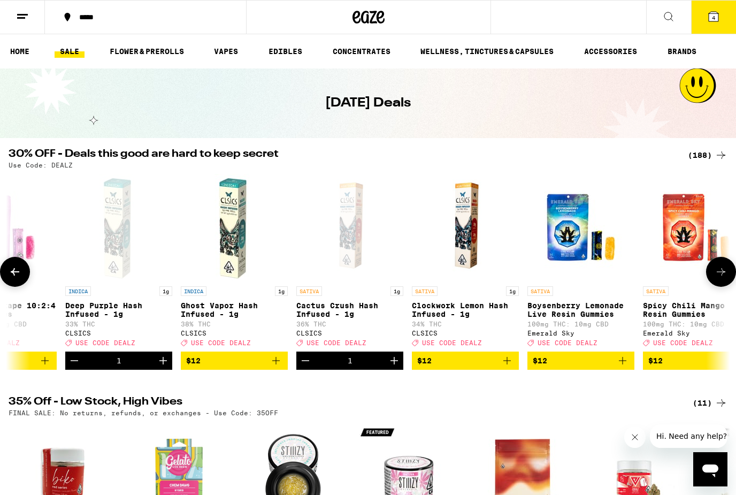
click at [276, 367] on icon "Add to bag" at bounding box center [276, 360] width 13 height 13
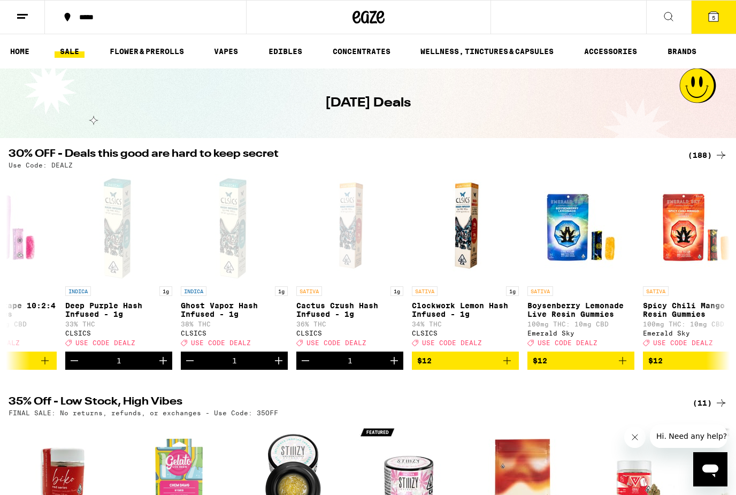
click at [709, 9] on button "5" at bounding box center [714, 17] width 45 height 33
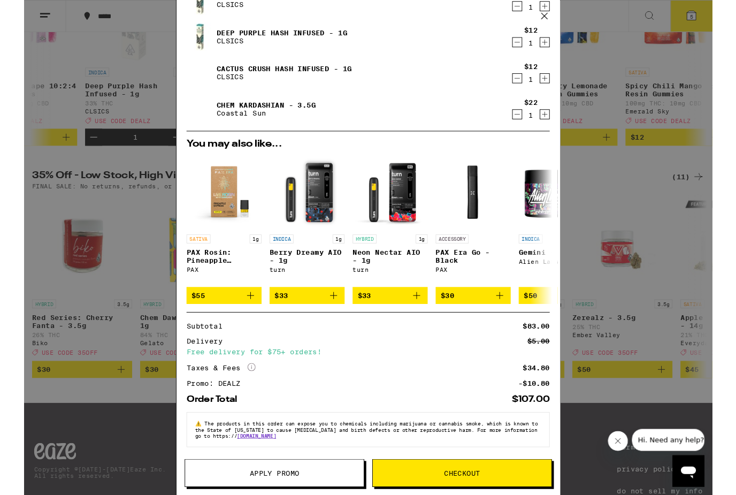
scroll to position [101, 0]
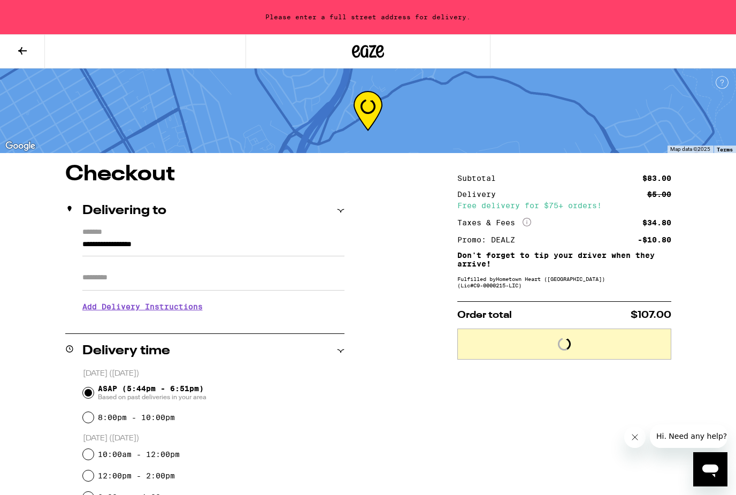
click at [185, 246] on input "**********" at bounding box center [213, 247] width 262 height 18
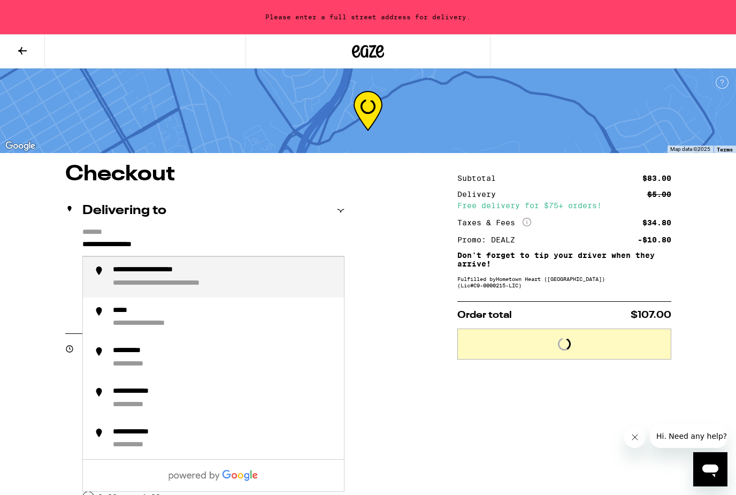
click at [185, 246] on input "**********" at bounding box center [213, 247] width 262 height 18
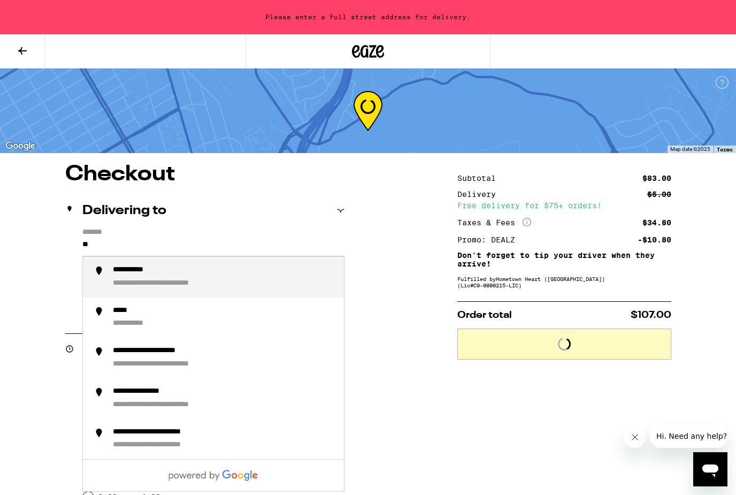
type input "*"
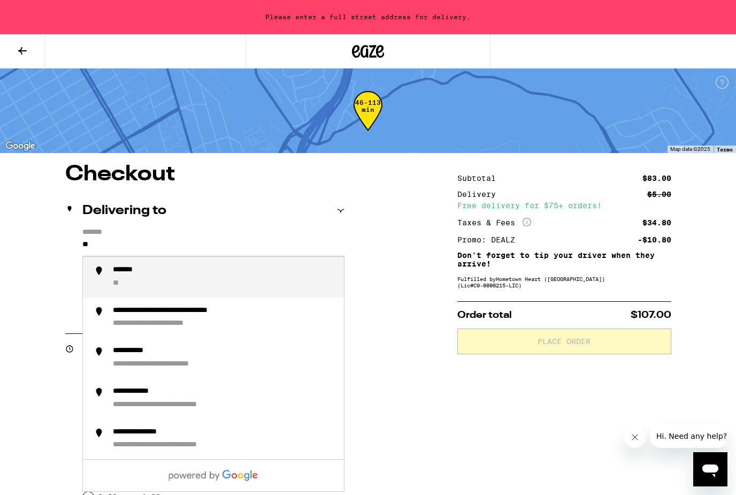
type input "*"
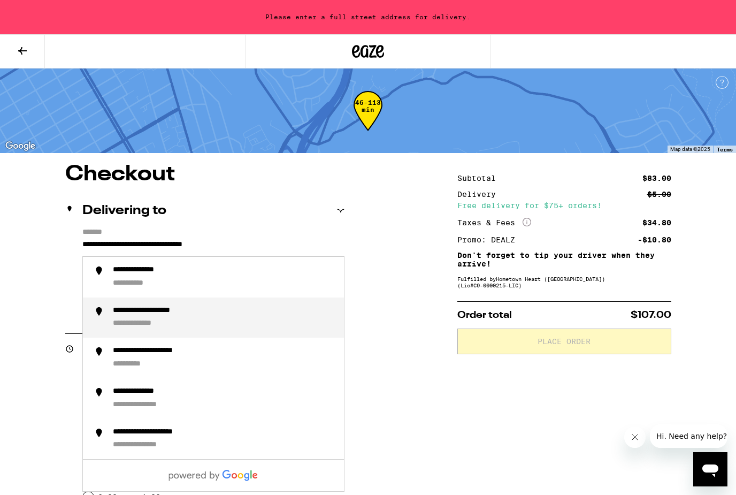
type input "**********"
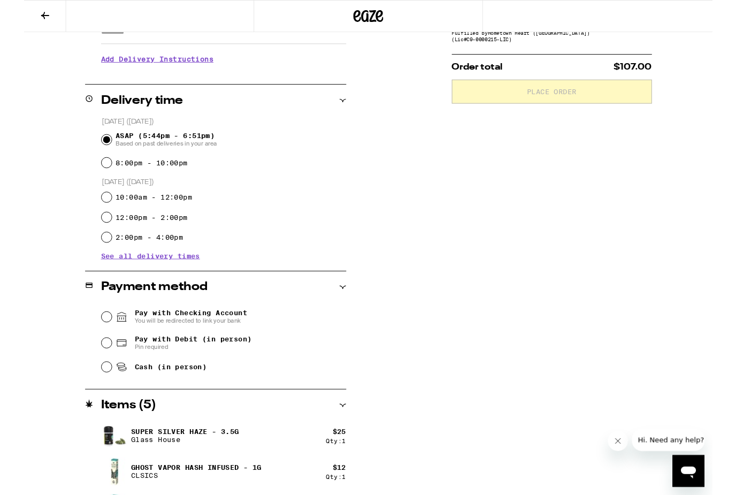
scroll to position [209, 0]
click at [88, 370] on input "Pay with Debit (in person) Pin required" at bounding box center [88, 366] width 11 height 11
radio input "true"
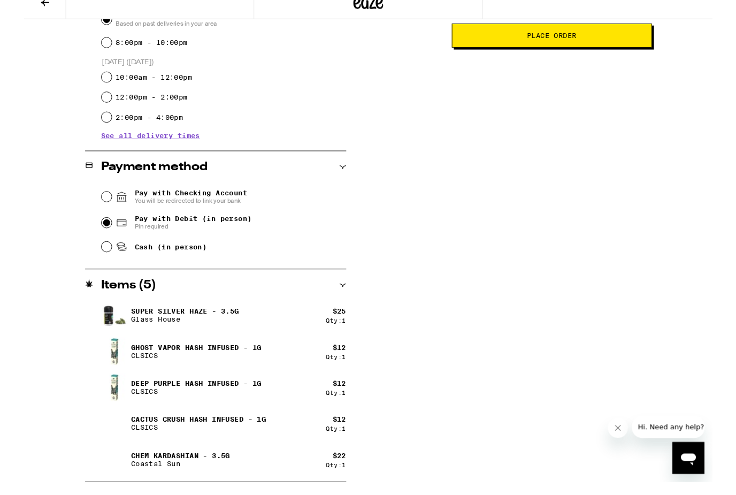
scroll to position [294, 0]
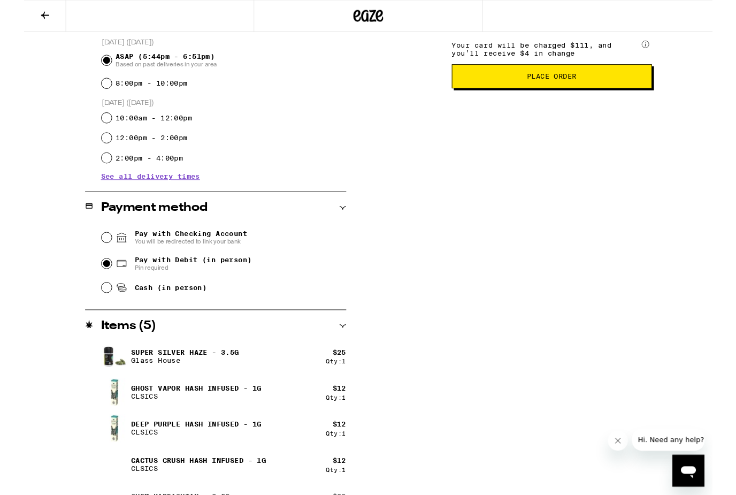
click at [534, 86] on span "Place Order" at bounding box center [565, 81] width 196 height 7
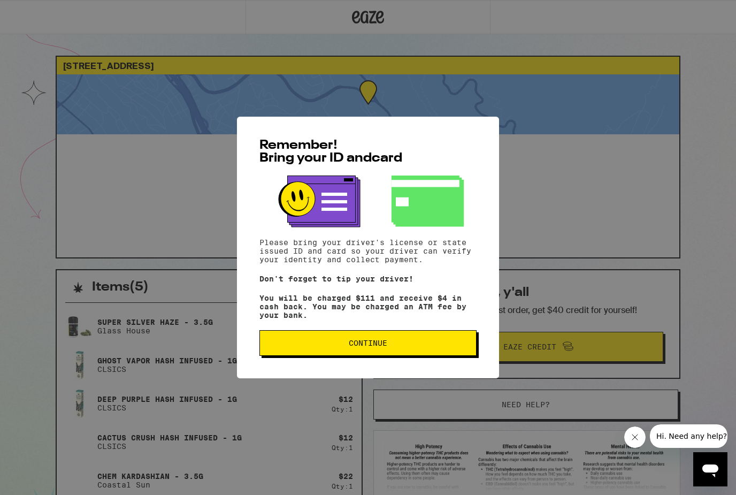
click at [365, 346] on span "Continue" at bounding box center [368, 342] width 39 height 7
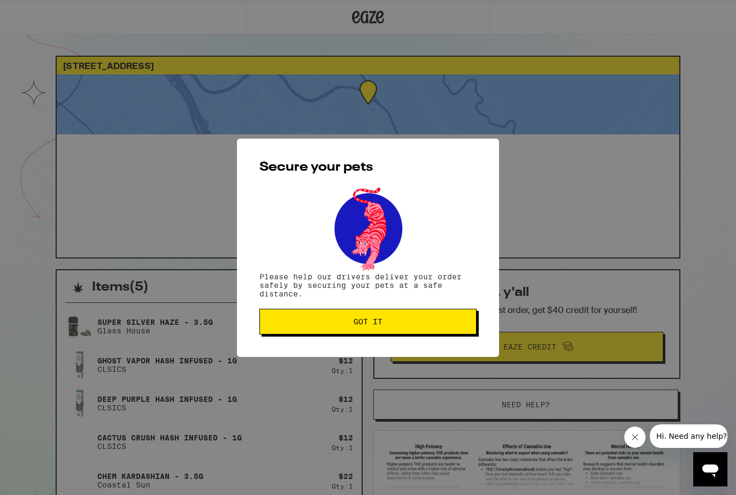
click at [369, 330] on button "Got it" at bounding box center [368, 322] width 217 height 26
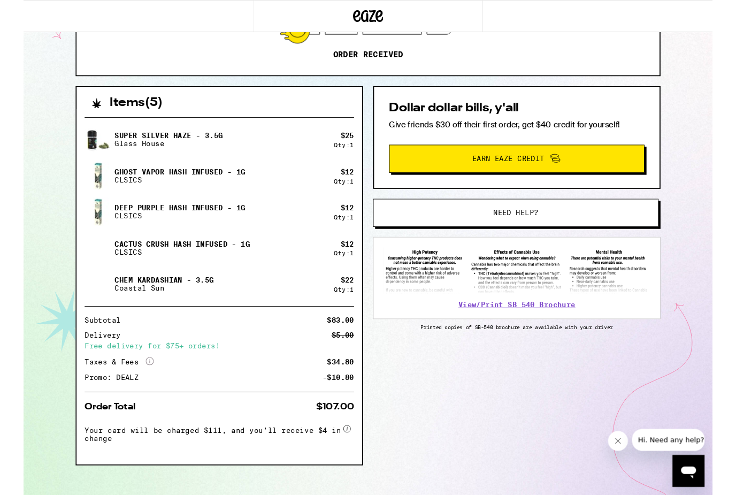
scroll to position [177, 0]
